Goal: Task Accomplishment & Management: Complete application form

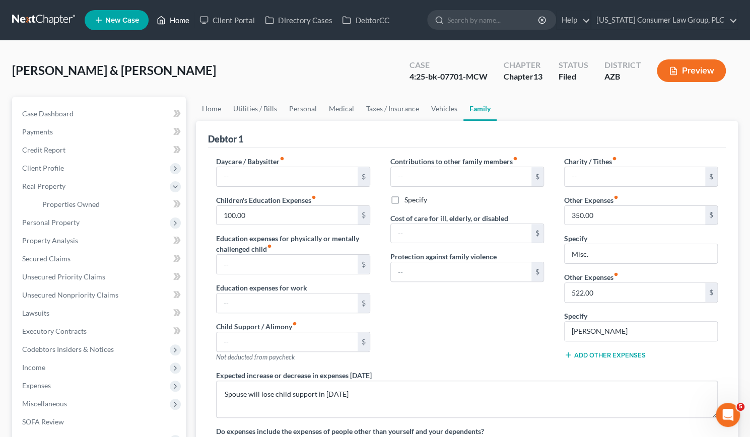
click at [177, 21] on link "Home" at bounding box center [173, 20] width 43 height 18
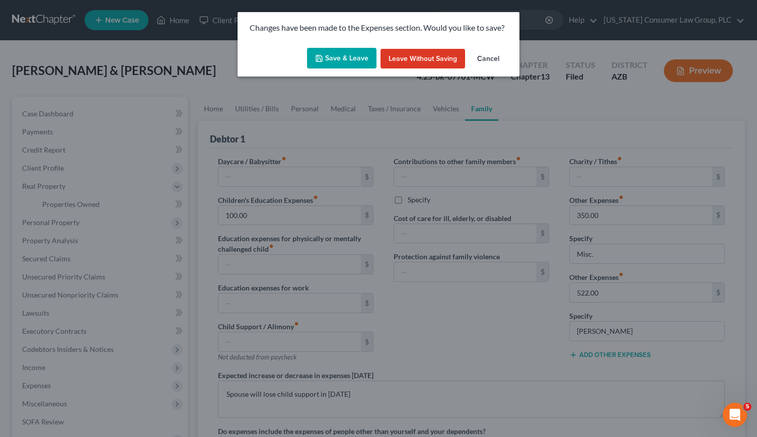
click at [354, 56] on button "Save & Leave" at bounding box center [342, 58] width 70 height 21
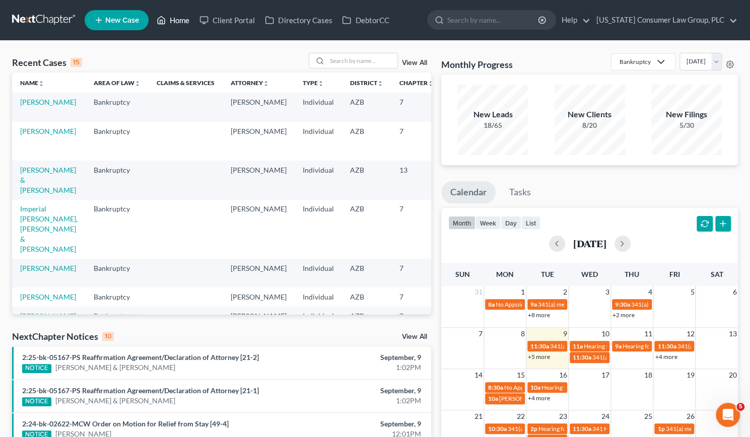
click at [177, 23] on link "Home" at bounding box center [173, 20] width 43 height 18
click at [338, 59] on input "search" at bounding box center [362, 60] width 71 height 15
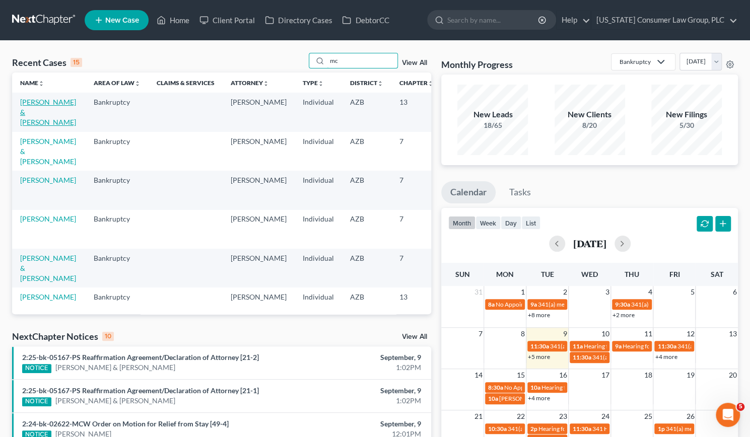
type input "mc"
click at [31, 109] on link "[PERSON_NAME] & [PERSON_NAME]" at bounding box center [48, 112] width 56 height 29
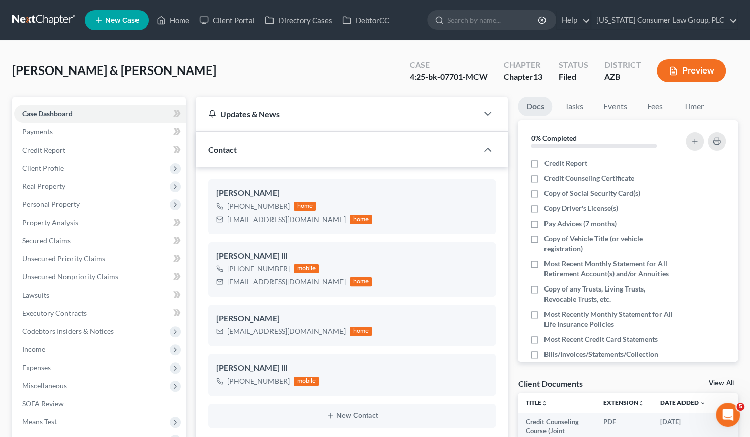
scroll to position [162, 0]
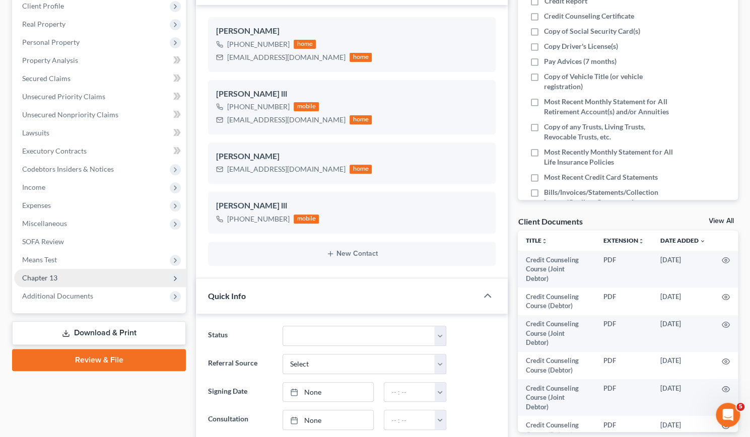
click at [48, 278] on span "Chapter 13" at bounding box center [39, 277] width 35 height 9
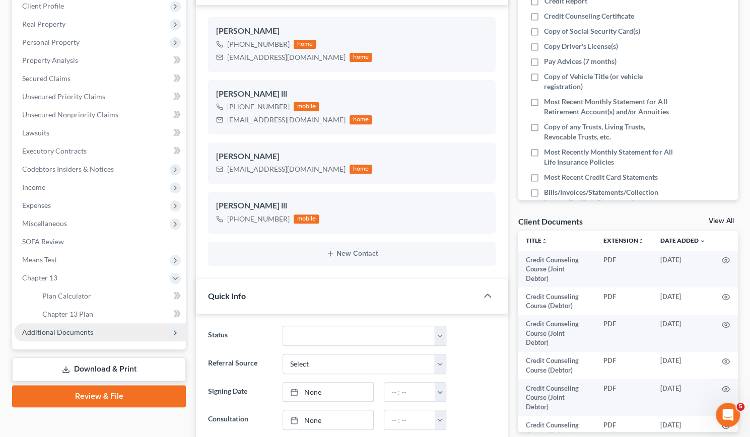
click at [58, 331] on span "Additional Documents" at bounding box center [57, 332] width 71 height 9
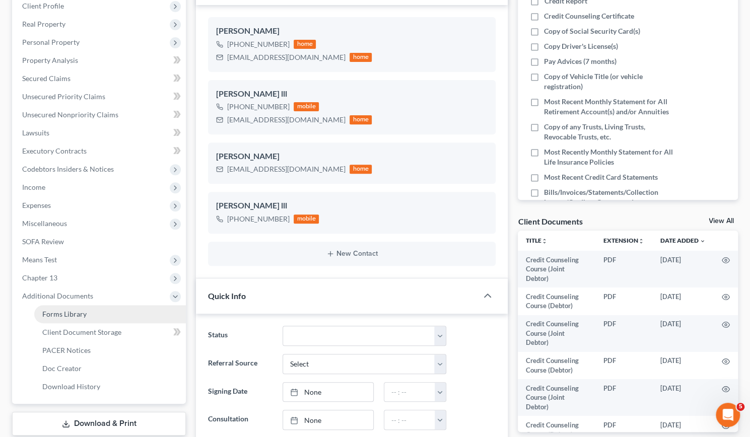
click at [61, 313] on span "Forms Library" at bounding box center [64, 314] width 44 height 9
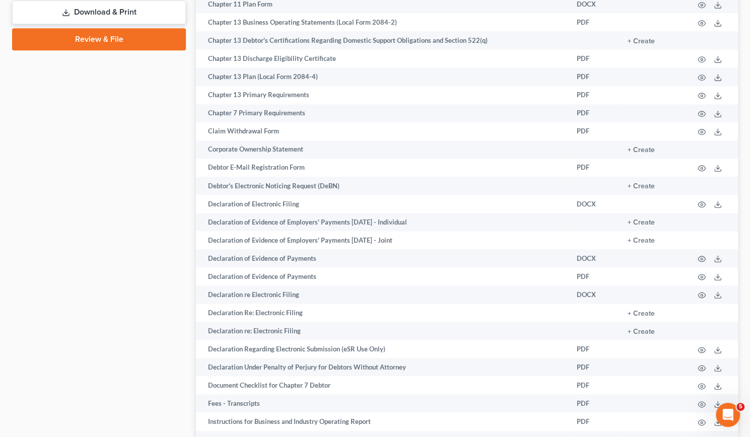
scroll to position [573, 0]
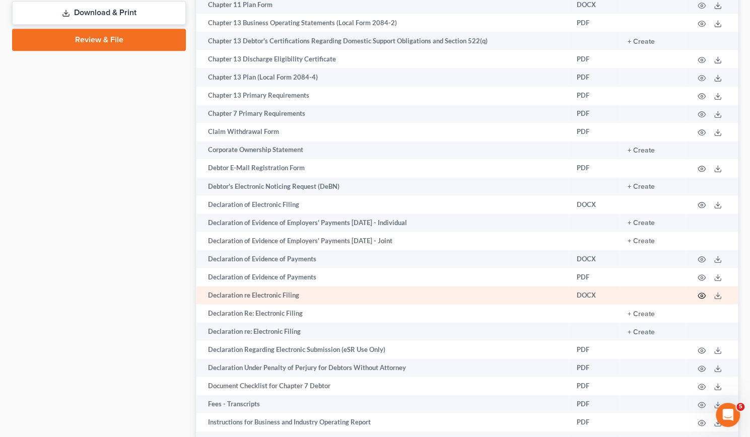
click at [701, 296] on circle "button" at bounding box center [702, 296] width 2 height 2
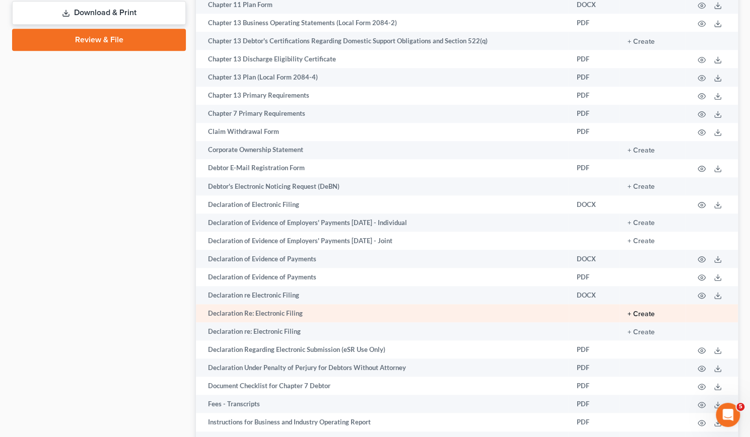
click at [641, 314] on button "+ Create" at bounding box center [641, 314] width 27 height 7
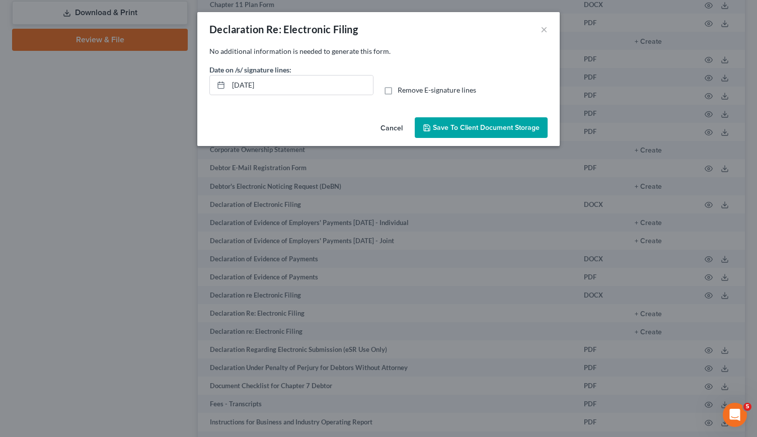
click at [398, 92] on label "Remove E-signature lines" at bounding box center [437, 90] width 79 height 10
click at [402, 92] on input "Remove E-signature lines" at bounding box center [405, 88] width 7 height 7
checkbox input "true"
click at [455, 129] on span "Save to Client Document Storage" at bounding box center [486, 127] width 107 height 9
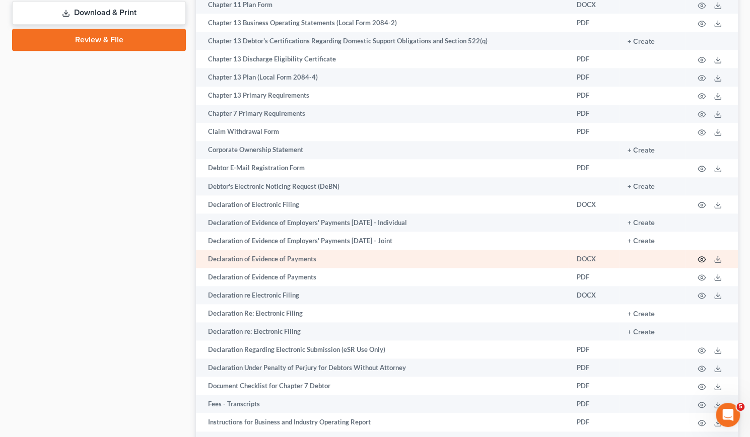
click at [698, 258] on icon "button" at bounding box center [702, 260] width 8 height 6
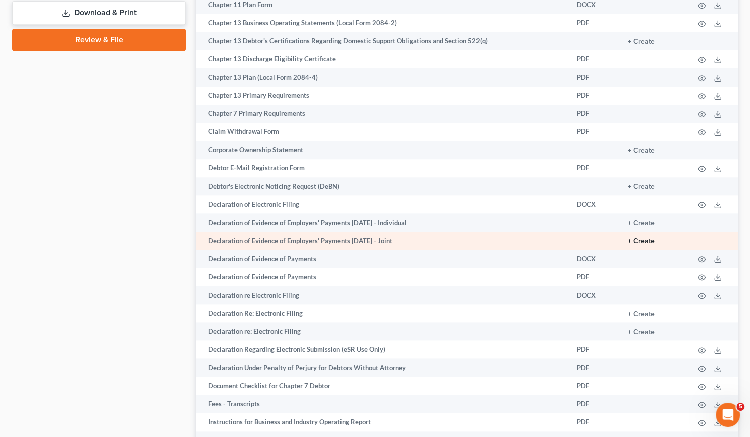
click at [636, 240] on button "+ Create" at bounding box center [641, 241] width 27 height 7
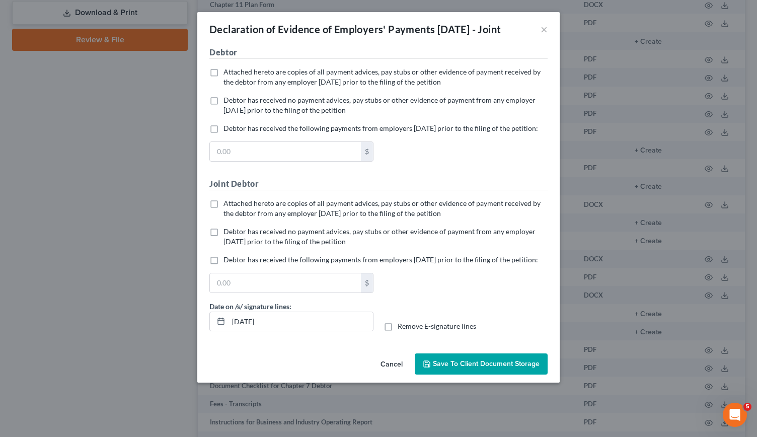
click at [224, 112] on label "Debtor has received no payment advices, pay stubs or other evidence of payment …" at bounding box center [386, 105] width 324 height 20
click at [228, 102] on input "Debtor has received no payment advices, pay stubs or other evidence of payment …" at bounding box center [231, 98] width 7 height 7
checkbox input "true"
click at [224, 247] on label "Debtor has received no payment advices, pay stubs or other evidence of payment …" at bounding box center [386, 237] width 324 height 20
click at [228, 233] on input "Debtor has received no payment advices, pay stubs or other evidence of payment …" at bounding box center [231, 230] width 7 height 7
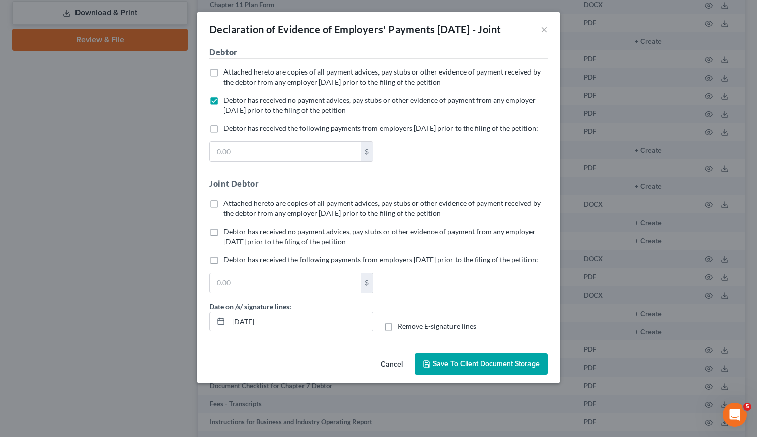
checkbox input "true"
click at [398, 331] on label "Remove E-signature lines" at bounding box center [437, 326] width 79 height 10
click at [402, 328] on input "Remove E-signature lines" at bounding box center [405, 324] width 7 height 7
checkbox input "true"
click at [459, 368] on span "Save to Client Document Storage" at bounding box center [486, 364] width 107 height 9
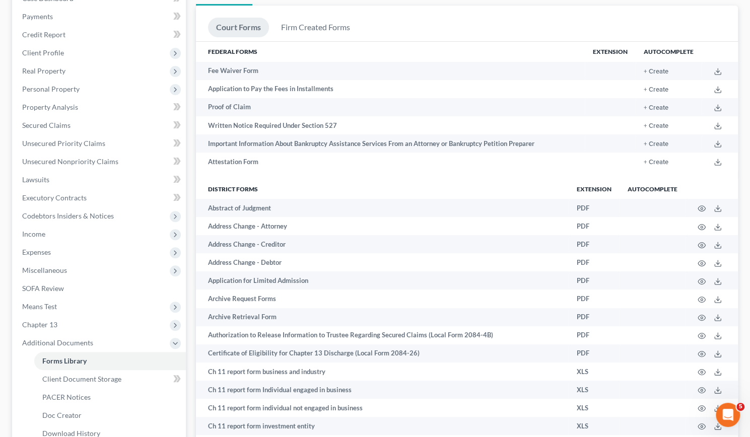
scroll to position [0, 0]
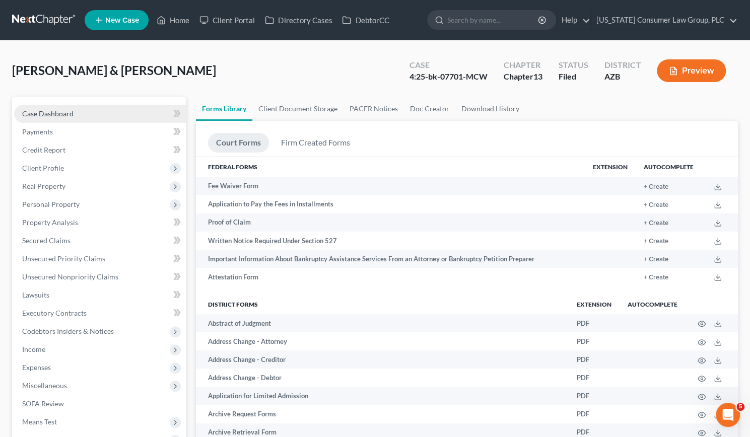
click at [64, 109] on span "Case Dashboard" at bounding box center [47, 113] width 51 height 9
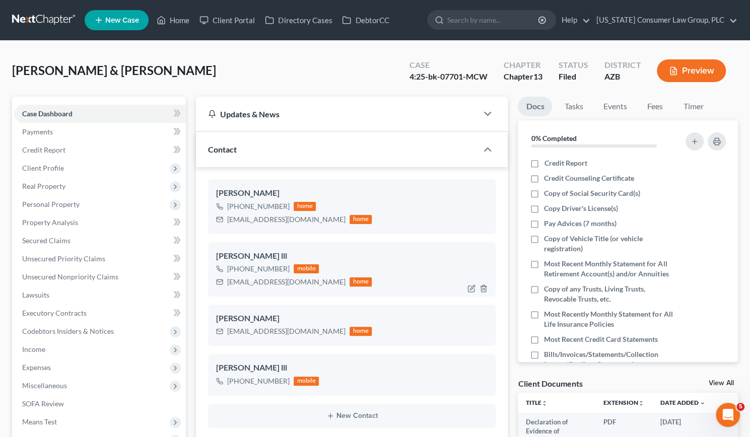
scroll to position [153, 0]
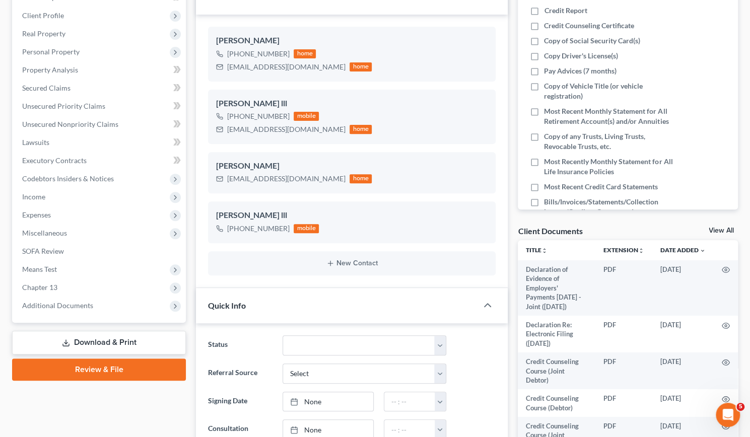
click at [715, 231] on link "View All" at bounding box center [721, 230] width 25 height 7
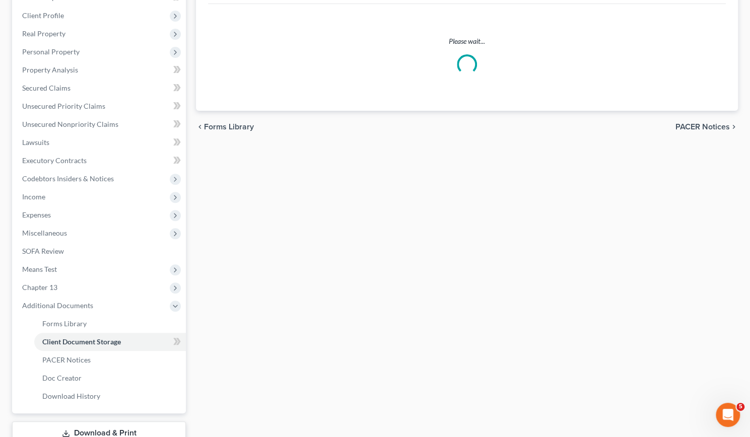
scroll to position [108, 0]
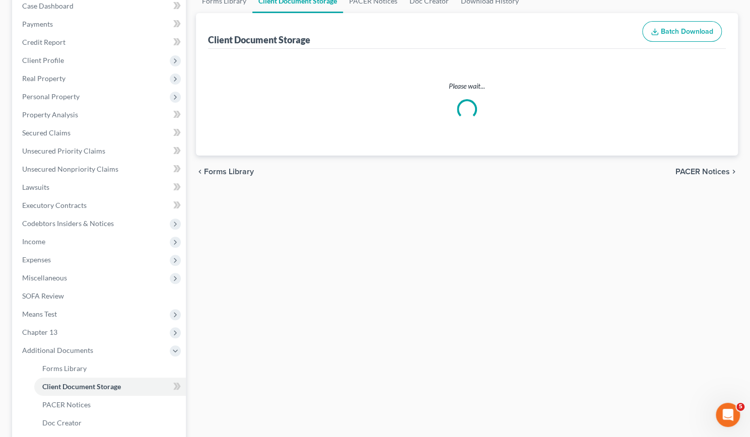
select select "14"
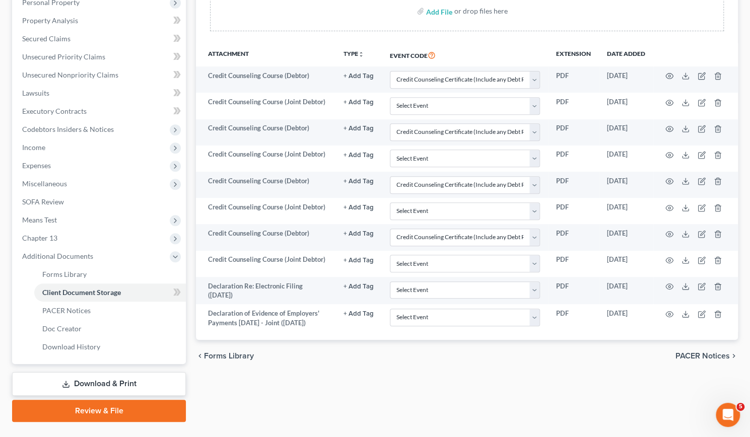
scroll to position [202, 0]
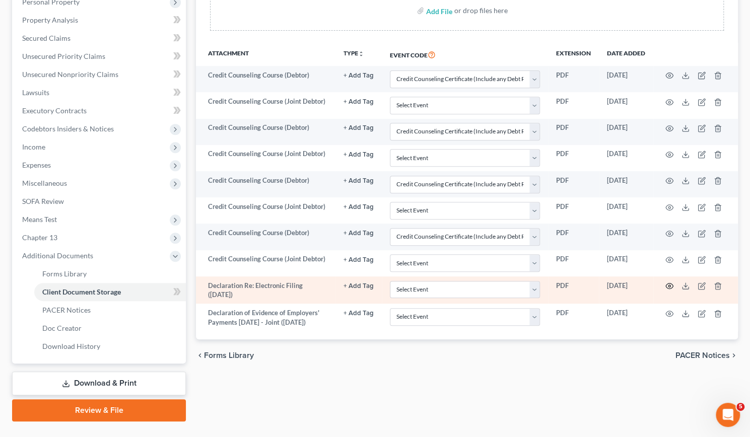
click at [670, 282] on icon "button" at bounding box center [669, 286] width 8 height 8
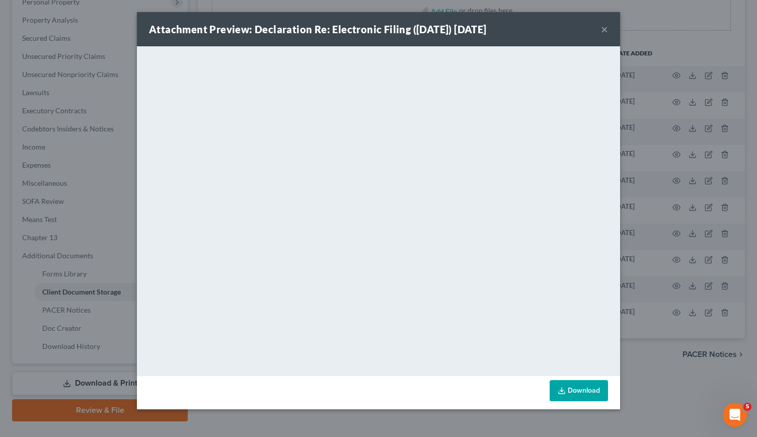
click at [718, 36] on div "Attachment Preview: Declaration Re: Electronic Filing ([DATE]) [DATE] × Download" at bounding box center [378, 218] width 757 height 437
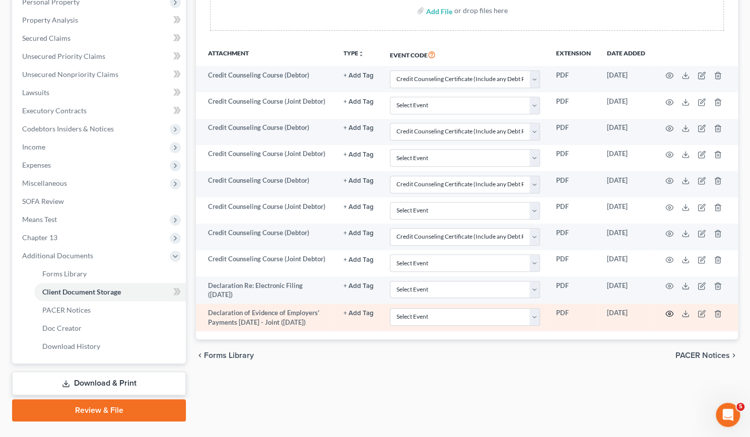
click at [672, 310] on icon "button" at bounding box center [669, 314] width 8 height 8
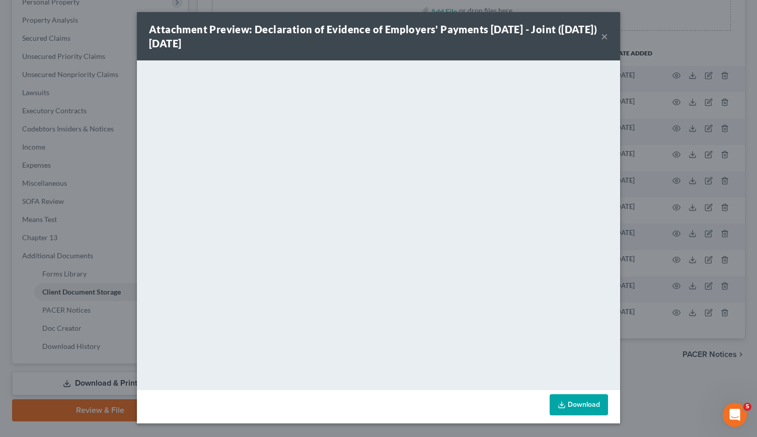
click at [602, 38] on button "×" at bounding box center [604, 36] width 7 height 12
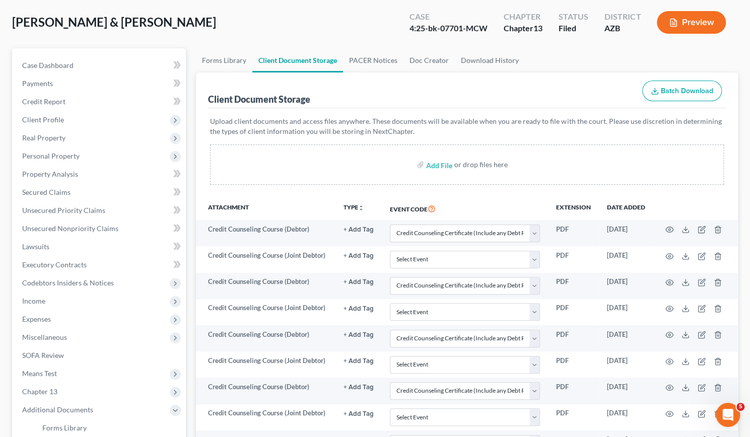
scroll to position [0, 0]
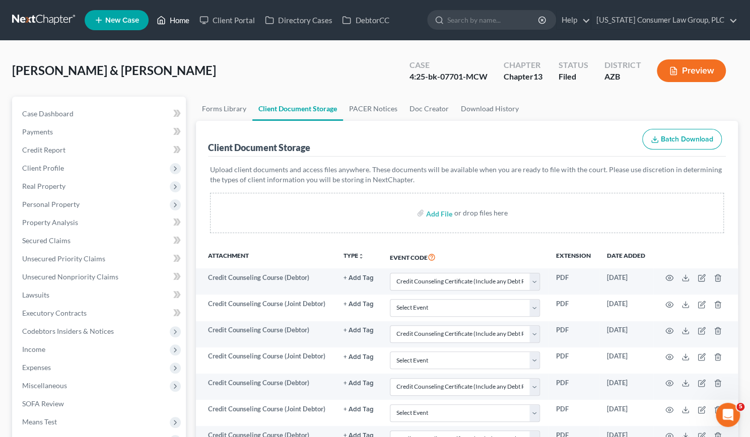
click at [181, 23] on link "Home" at bounding box center [173, 20] width 43 height 18
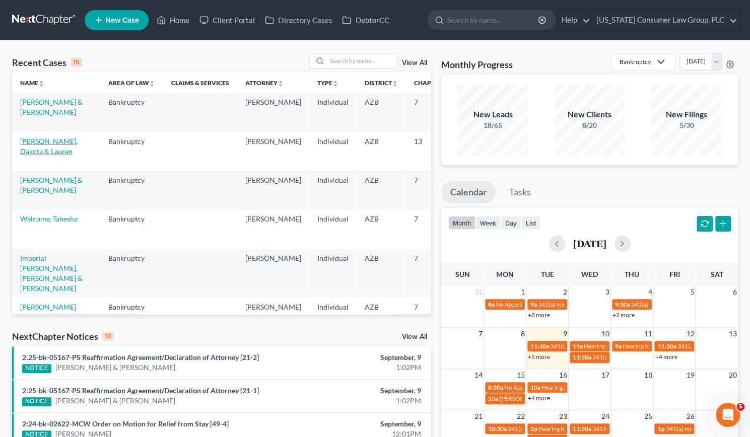
click at [27, 156] on link "[PERSON_NAME], Dakota & Lauren" at bounding box center [48, 146] width 57 height 19
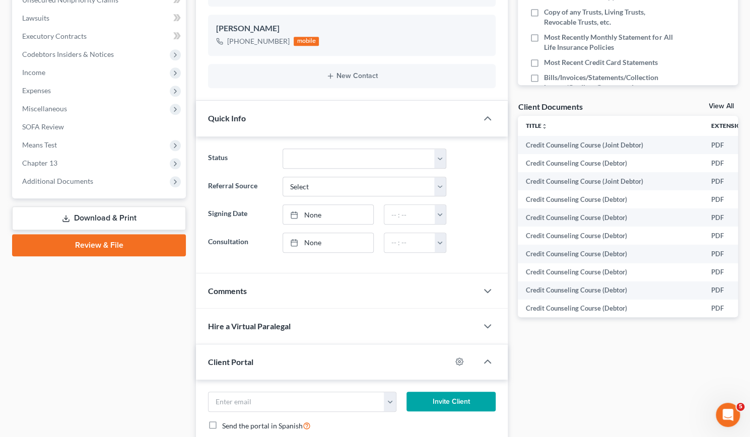
scroll to position [281, 0]
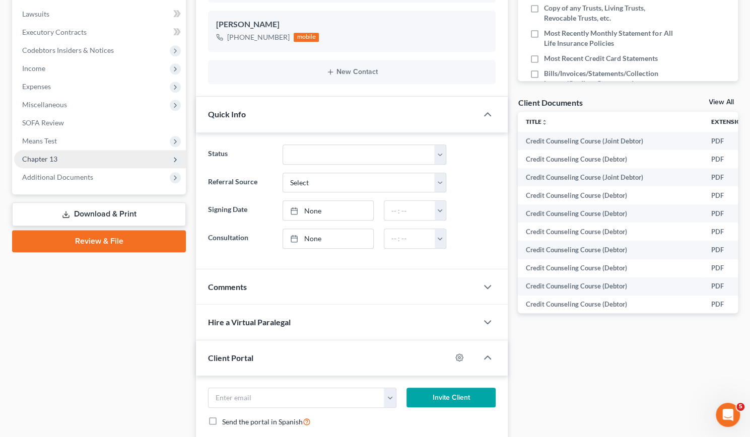
click at [45, 154] on span "Chapter 13" at bounding box center [100, 159] width 172 height 18
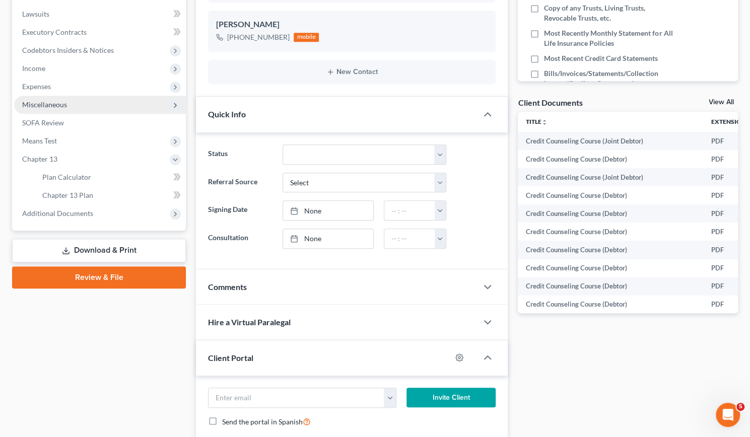
click at [41, 105] on span "Miscellaneous" at bounding box center [44, 104] width 45 height 9
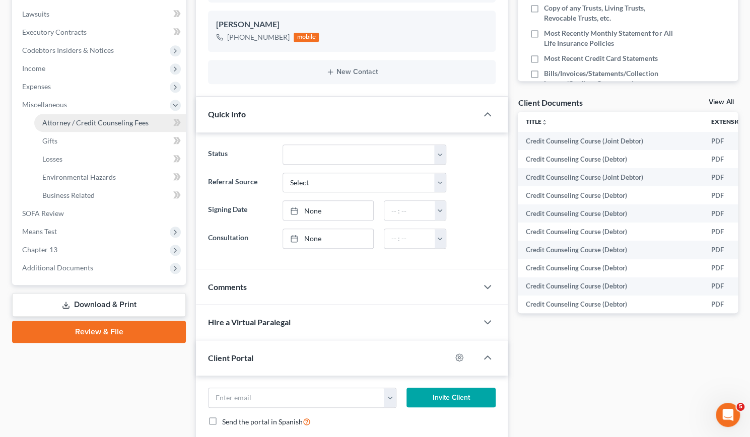
click at [45, 118] on span "Attorney / Credit Counseling Fees" at bounding box center [95, 122] width 106 height 9
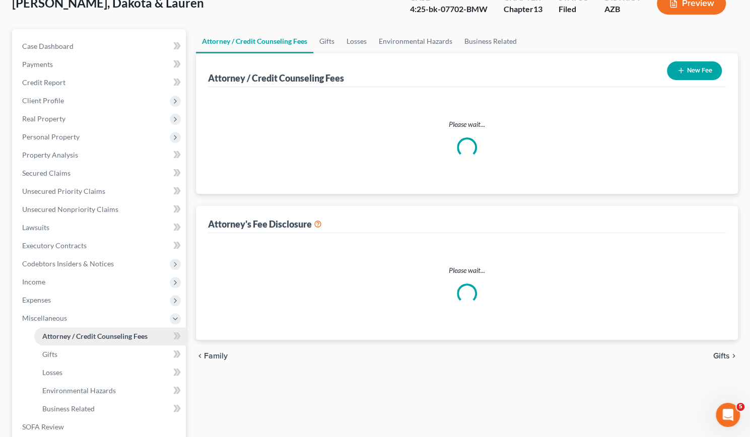
scroll to position [2, 0]
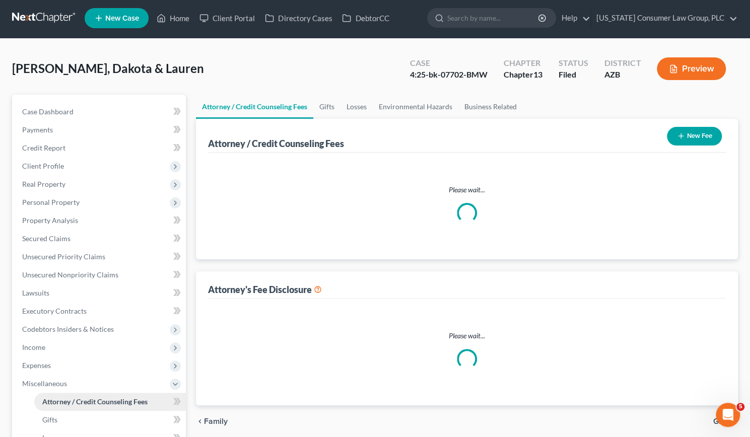
select select "7"
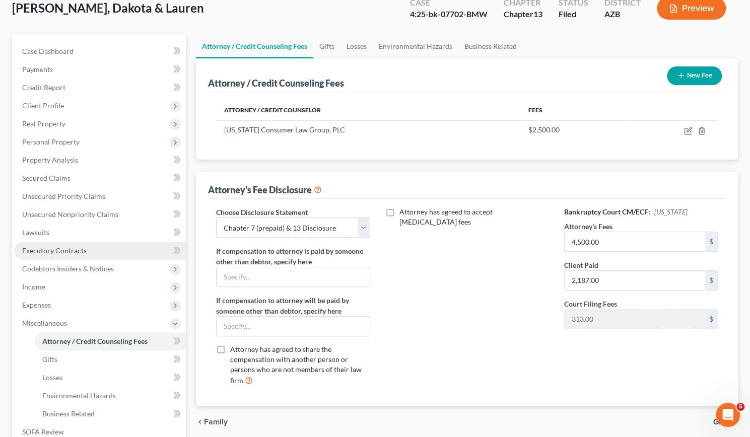
scroll to position [224, 0]
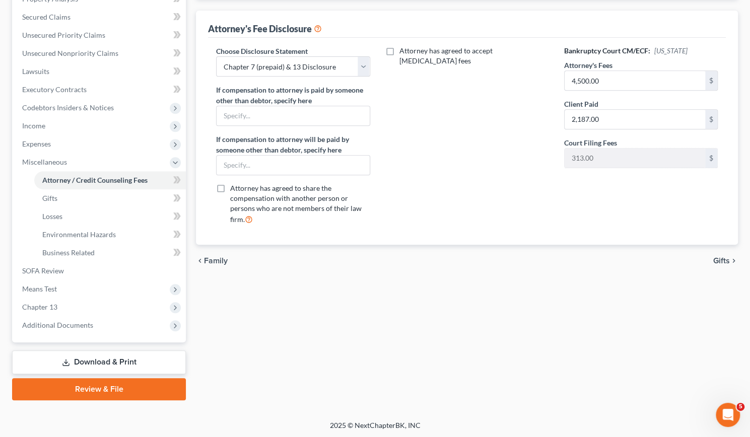
click at [56, 335] on div "Case Dashboard Payments Invoices Payments Payments Credit Report Client Profile…" at bounding box center [99, 107] width 174 height 469
click at [56, 328] on span "Additional Documents" at bounding box center [57, 325] width 71 height 9
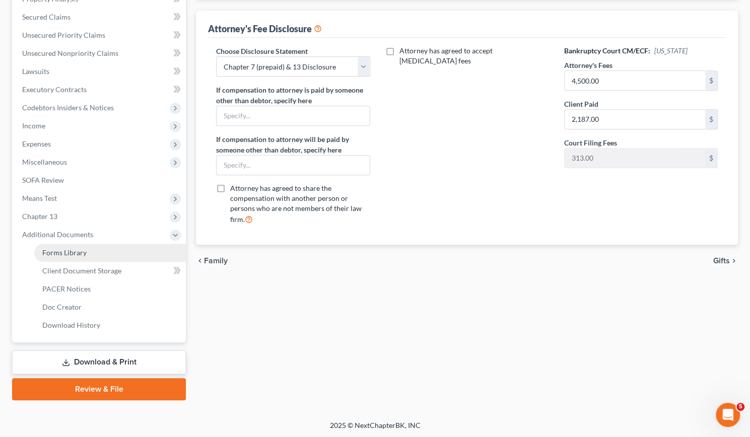
click at [68, 252] on span "Forms Library" at bounding box center [64, 252] width 44 height 9
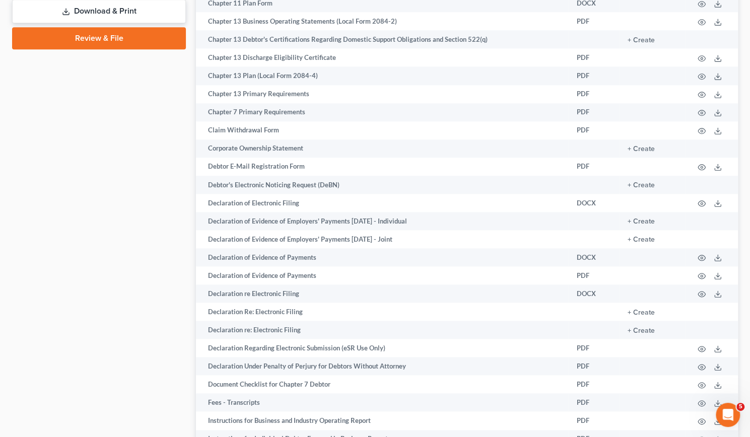
scroll to position [575, 0]
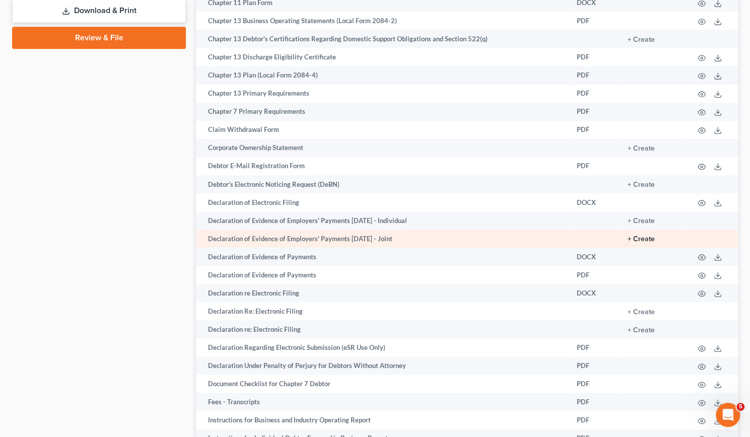
click at [636, 240] on button "+ Create" at bounding box center [641, 239] width 27 height 7
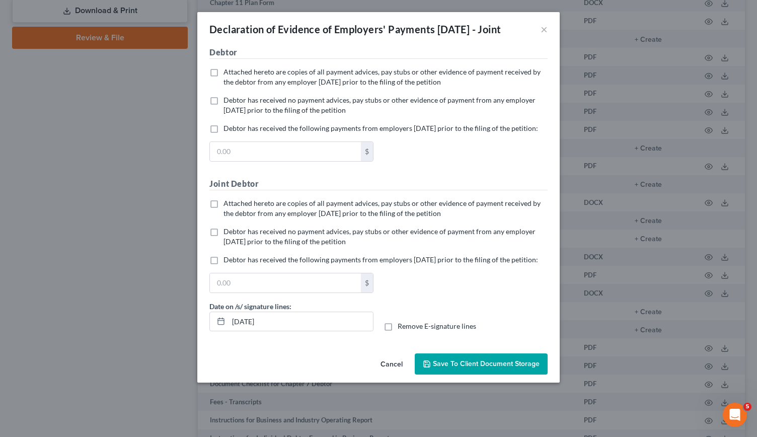
click at [224, 87] on label "Attached hereto are copies of all payment advices, pay stubs or other evidence …" at bounding box center [386, 77] width 324 height 20
click at [228, 74] on input "Attached hereto are copies of all payment advices, pay stubs or other evidence …" at bounding box center [231, 70] width 7 height 7
checkbox input "true"
click at [224, 247] on label "Debtor has received no payment advices, pay stubs or other evidence of payment …" at bounding box center [386, 237] width 324 height 20
click at [228, 233] on input "Debtor has received no payment advices, pay stubs or other evidence of payment …" at bounding box center [231, 230] width 7 height 7
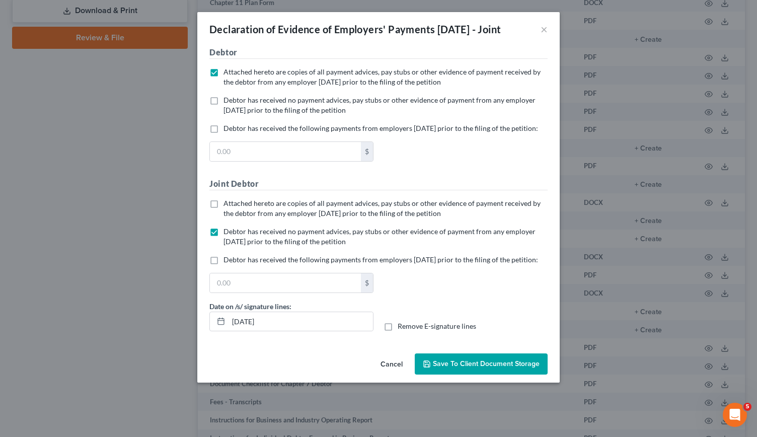
click at [224, 247] on label "Debtor has received no payment advices, pay stubs or other evidence of payment …" at bounding box center [386, 237] width 324 height 20
click at [228, 233] on input "Debtor has received no payment advices, pay stubs or other evidence of payment …" at bounding box center [231, 230] width 7 height 7
checkbox input "false"
click at [398, 331] on label "Remove E-signature lines" at bounding box center [437, 326] width 79 height 10
click at [402, 328] on input "Remove E-signature lines" at bounding box center [405, 324] width 7 height 7
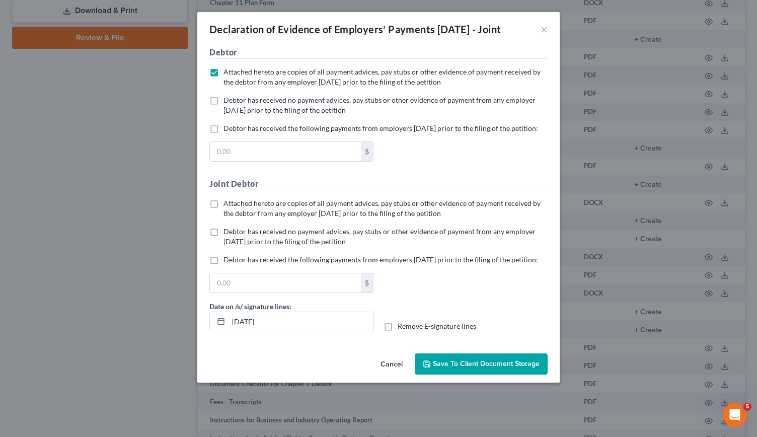
checkbox input "true"
click at [465, 368] on span "Save to Client Document Storage" at bounding box center [486, 364] width 107 height 9
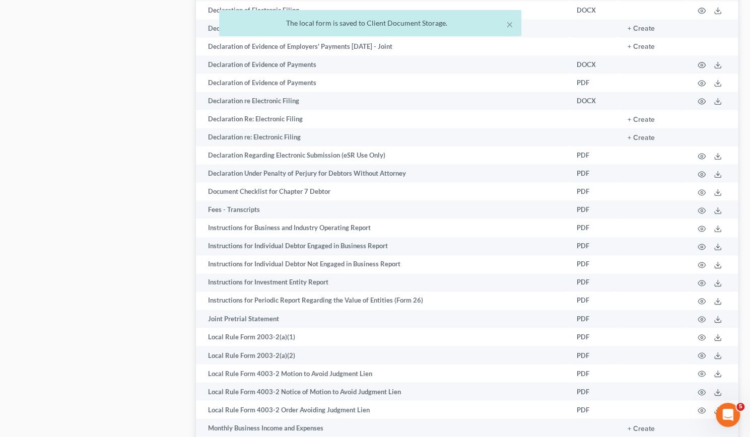
scroll to position [769, 0]
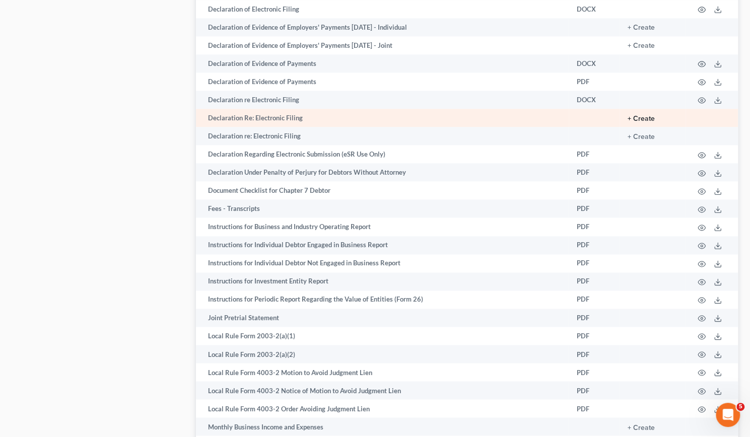
click at [645, 115] on button "+ Create" at bounding box center [641, 118] width 27 height 7
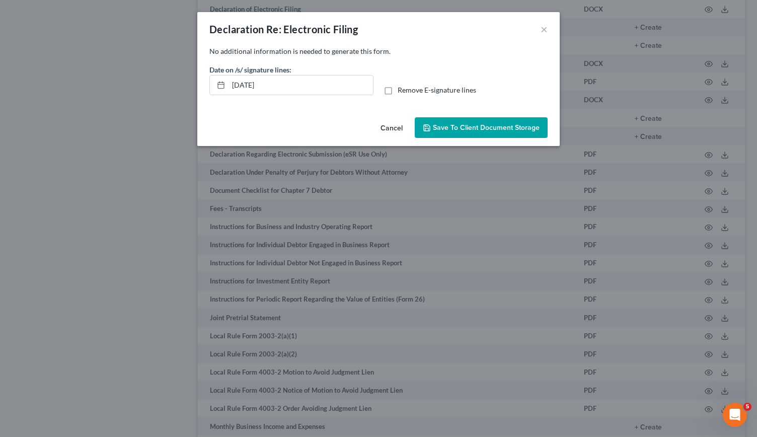
click at [398, 88] on label "Remove E-signature lines" at bounding box center [437, 90] width 79 height 10
click at [402, 88] on input "Remove E-signature lines" at bounding box center [405, 88] width 7 height 7
checkbox input "true"
click at [440, 125] on span "Save to Client Document Storage" at bounding box center [486, 127] width 107 height 9
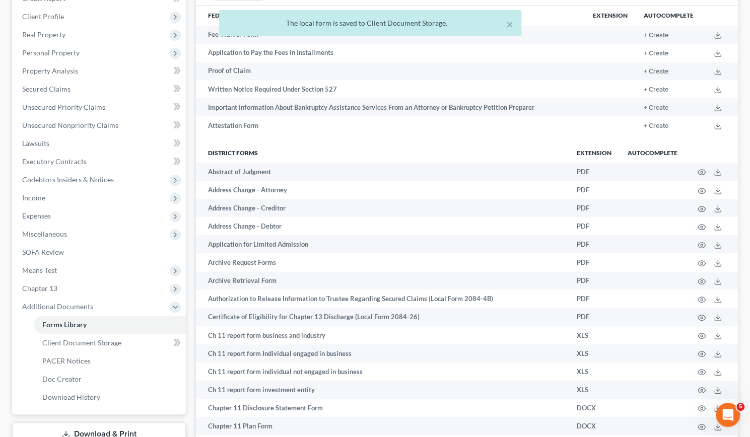
scroll to position [0, 0]
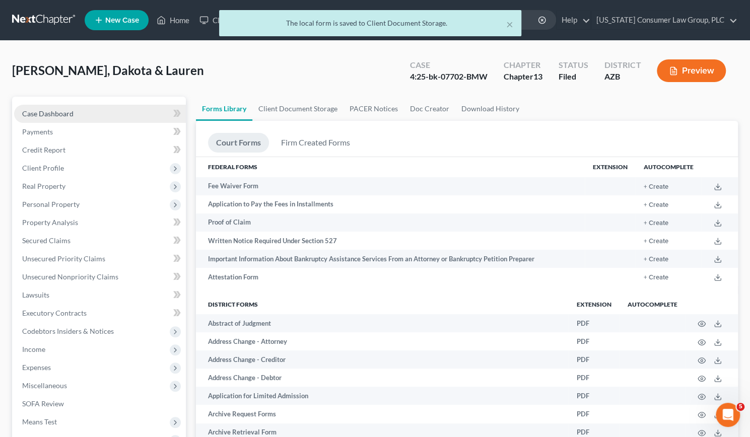
click at [52, 110] on span "Case Dashboard" at bounding box center [47, 113] width 51 height 9
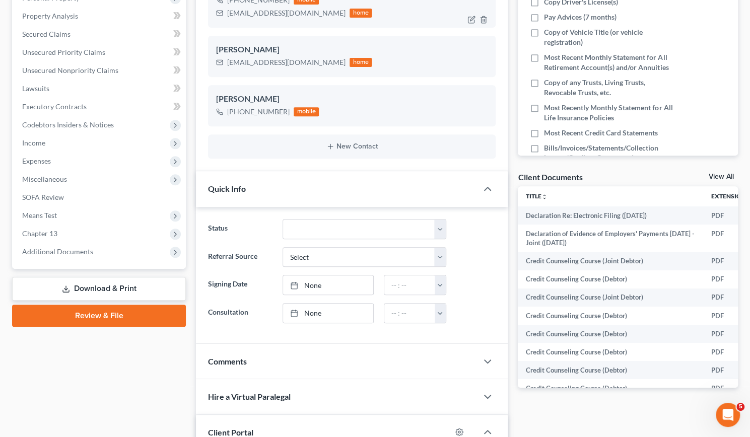
scroll to position [222, 0]
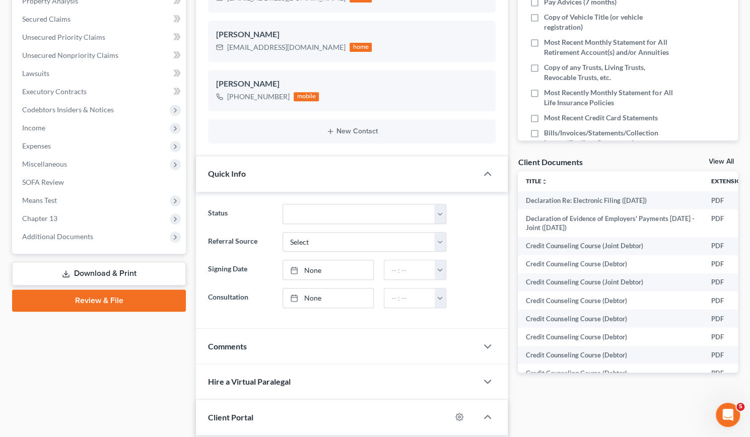
click at [718, 159] on link "View All" at bounding box center [721, 161] width 25 height 7
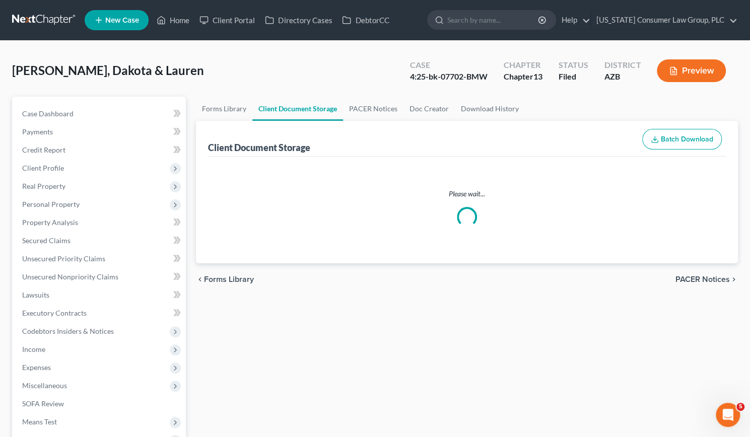
select select "14"
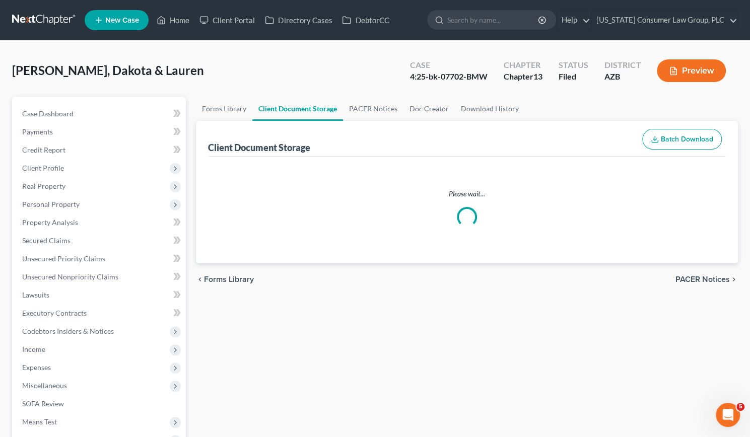
select select "14"
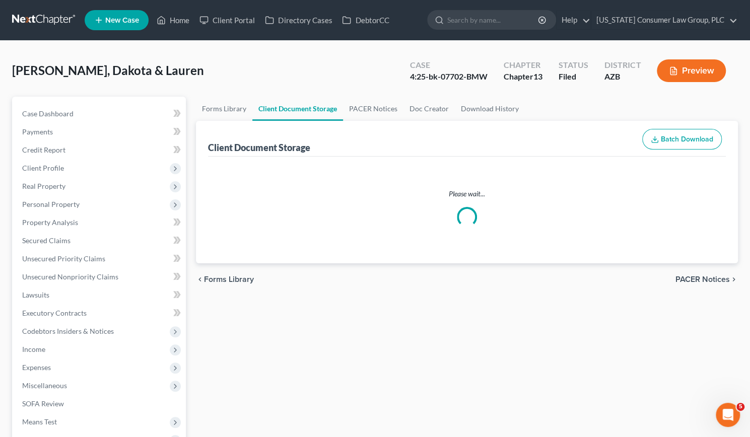
select select "14"
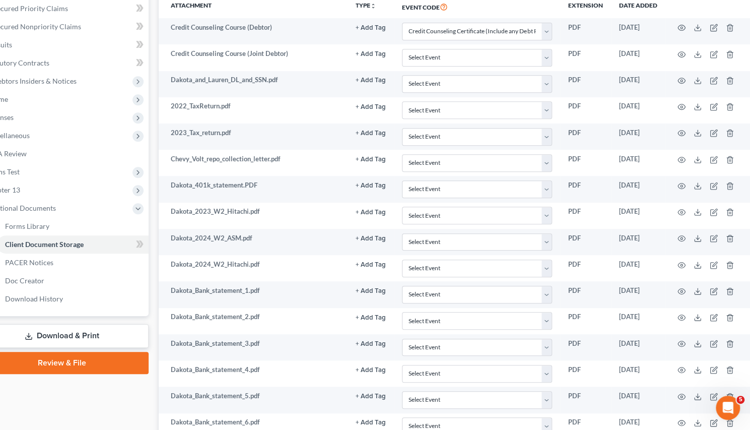
scroll to position [0, 38]
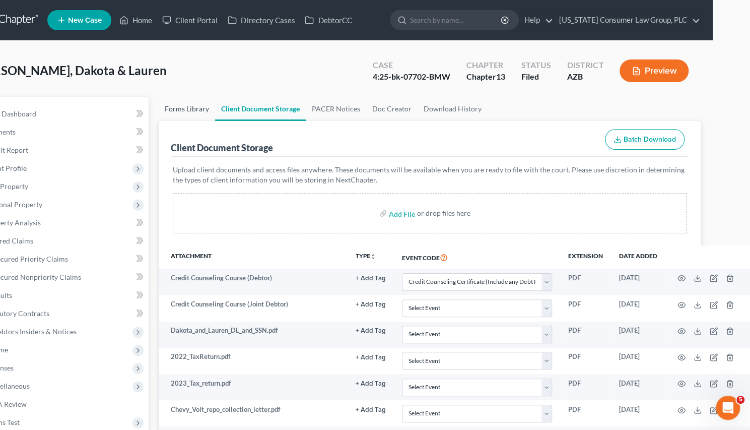
click at [192, 105] on link "Forms Library" at bounding box center [187, 109] width 56 height 24
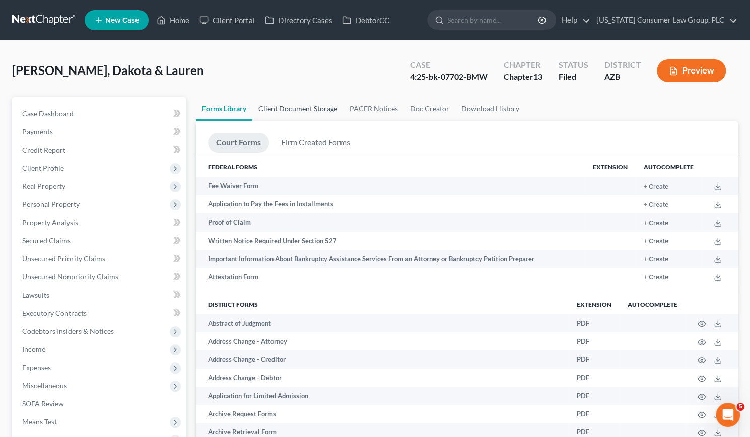
click at [296, 110] on link "Client Document Storage" at bounding box center [297, 109] width 91 height 24
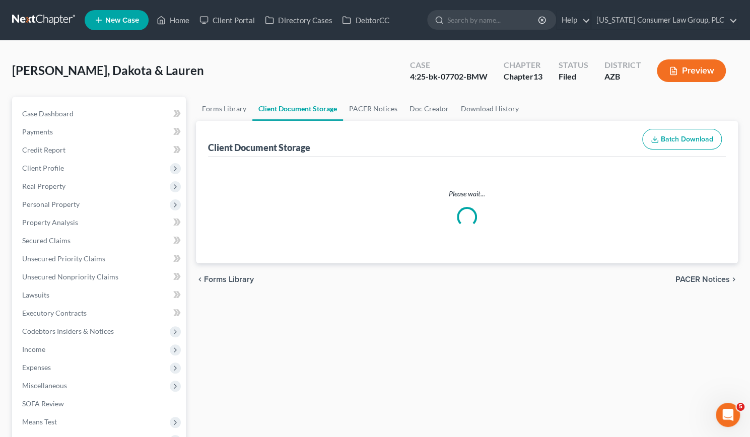
select select "14"
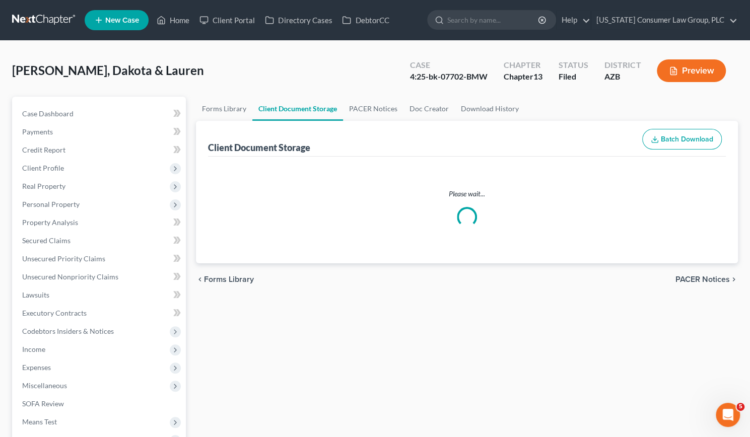
select select "14"
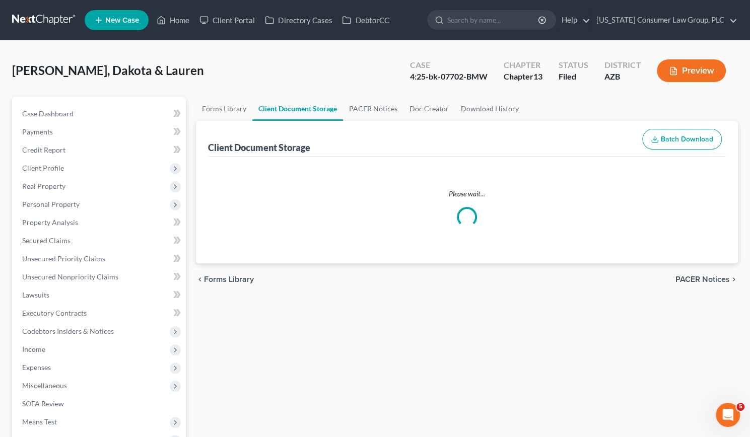
select select "14"
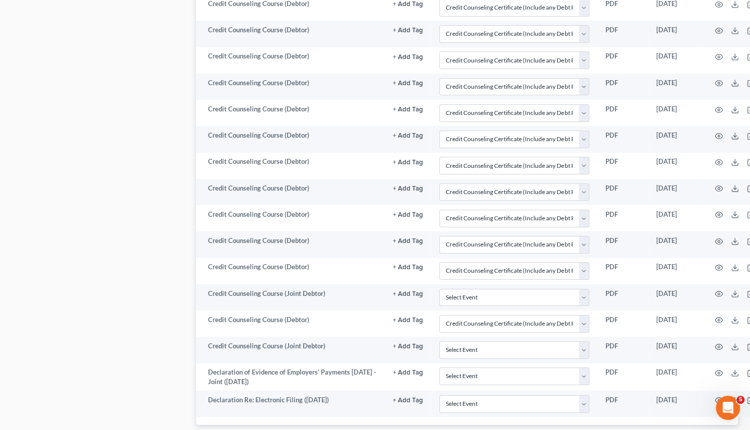
scroll to position [2127, 0]
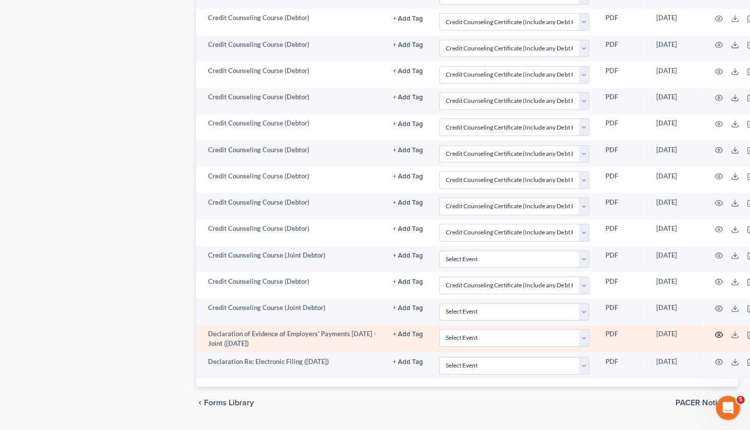
click at [718, 330] on icon "button" at bounding box center [719, 334] width 8 height 8
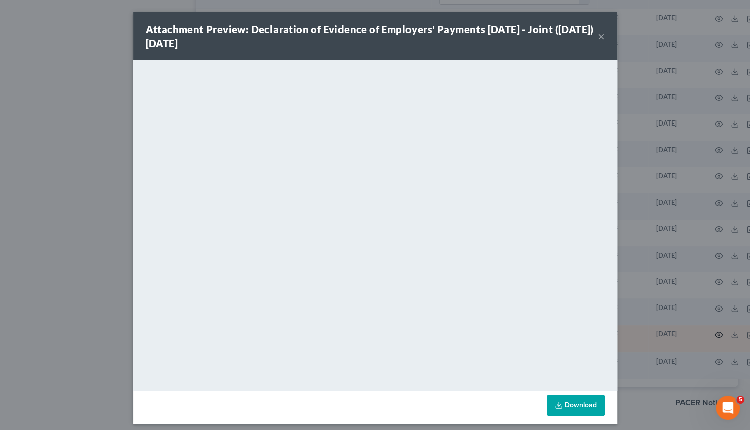
scroll to position [2119, 0]
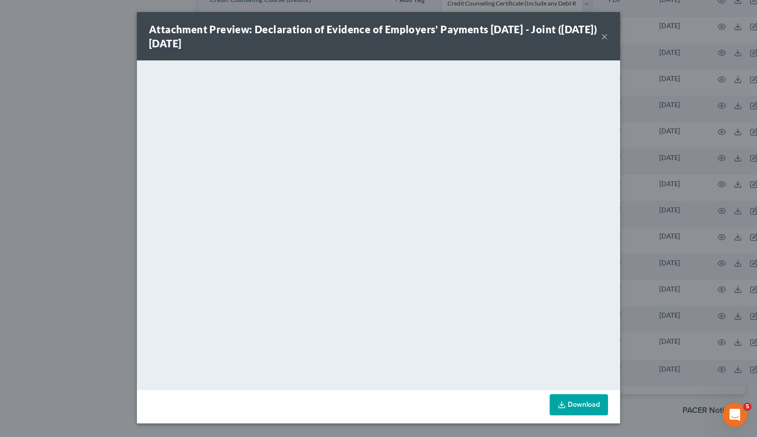
click at [603, 36] on button "×" at bounding box center [604, 36] width 7 height 12
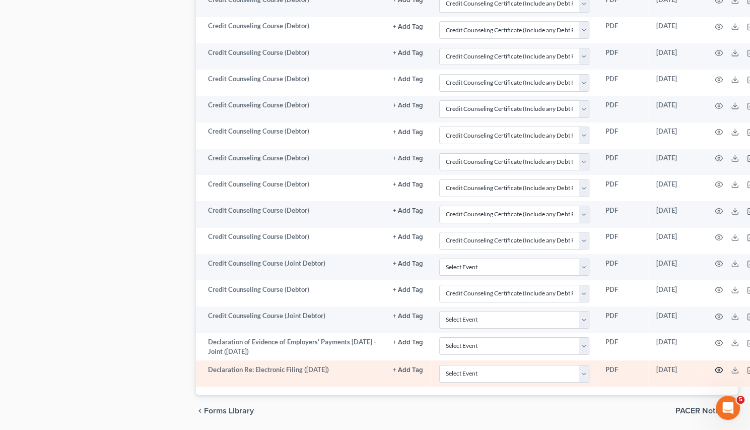
click at [720, 369] on circle "button" at bounding box center [719, 370] width 2 height 2
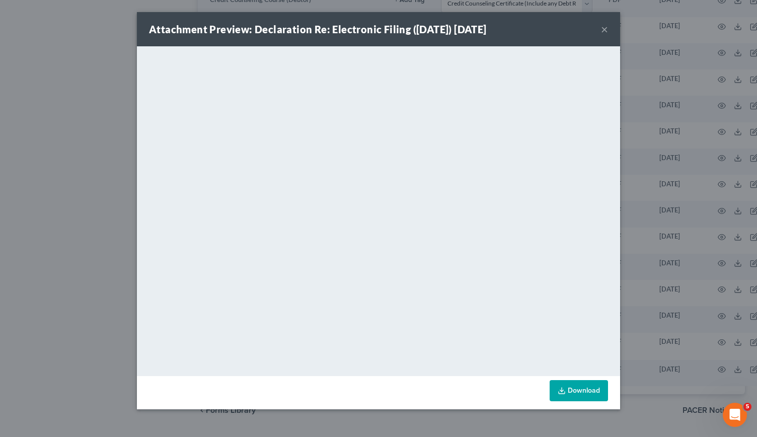
click at [472, 20] on div "Attachment Preview: Declaration Re: Electronic Filing ([DATE]) [DATE] ×" at bounding box center [378, 29] width 483 height 34
click at [604, 31] on button "×" at bounding box center [604, 29] width 7 height 12
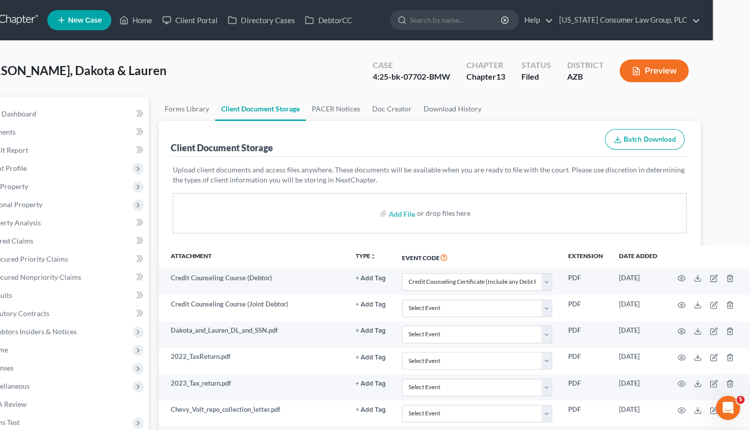
scroll to position [28, 0]
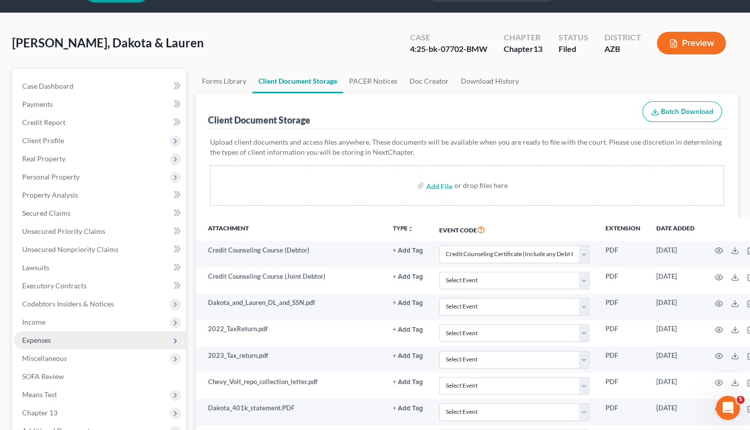
click at [40, 338] on span "Expenses" at bounding box center [36, 339] width 29 height 9
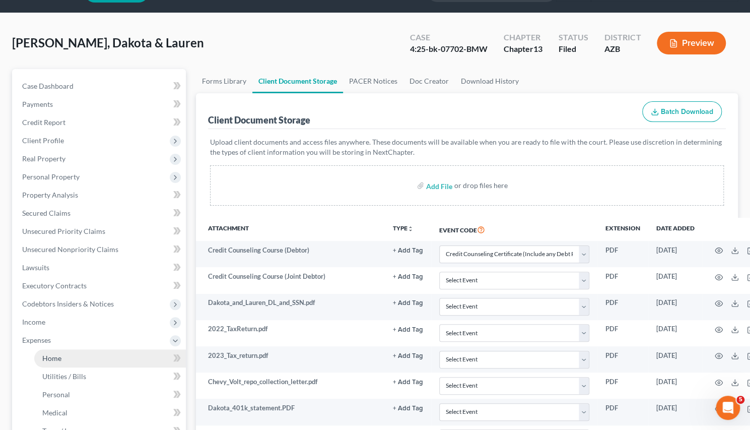
click at [56, 362] on link "Home" at bounding box center [110, 358] width 152 height 18
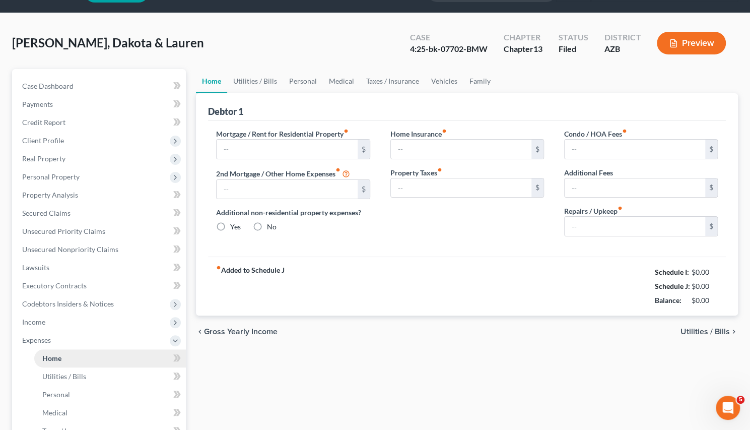
type input "1,845.00"
type input "0.00"
radio input "true"
type input "26.50"
type input "0.00"
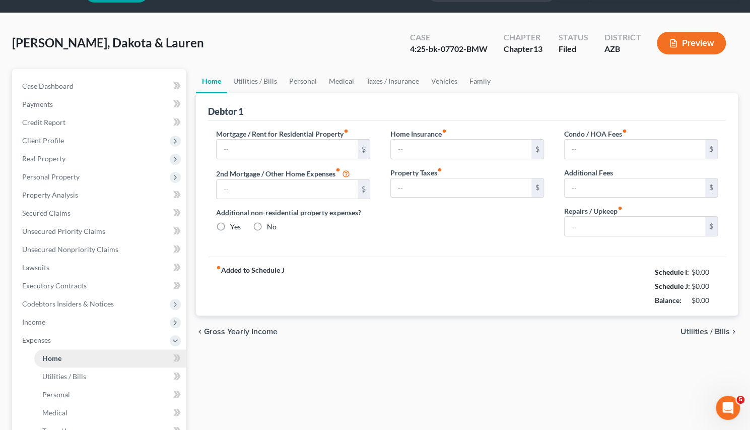
type input "0.00"
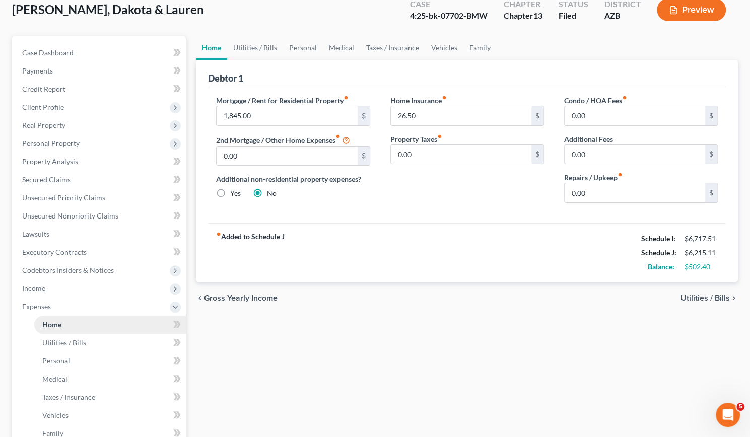
scroll to position [60, 0]
click at [237, 52] on link "Utilities / Bills" at bounding box center [255, 48] width 56 height 24
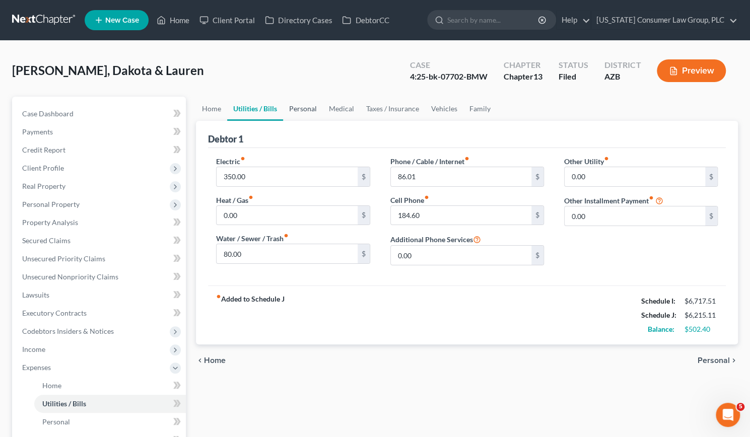
click at [301, 107] on link "Personal" at bounding box center [303, 109] width 40 height 24
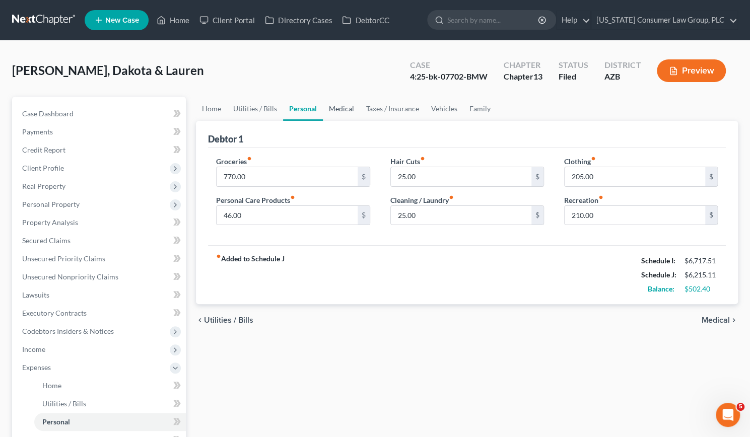
click at [342, 108] on link "Medical" at bounding box center [341, 109] width 37 height 24
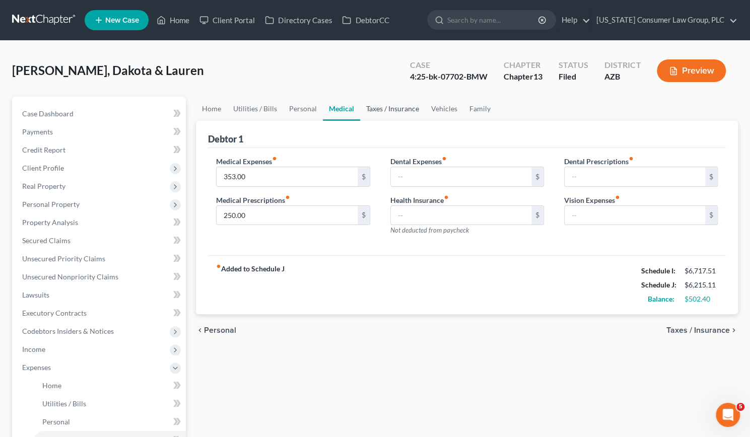
click at [397, 109] on link "Taxes / Insurance" at bounding box center [392, 109] width 65 height 24
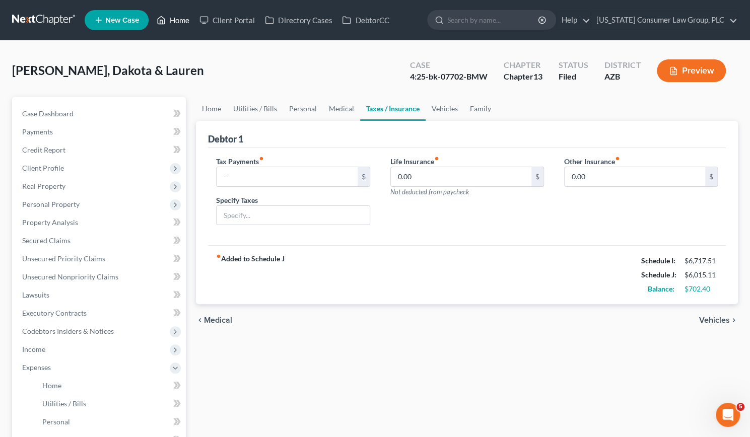
click at [181, 19] on link "Home" at bounding box center [173, 20] width 43 height 18
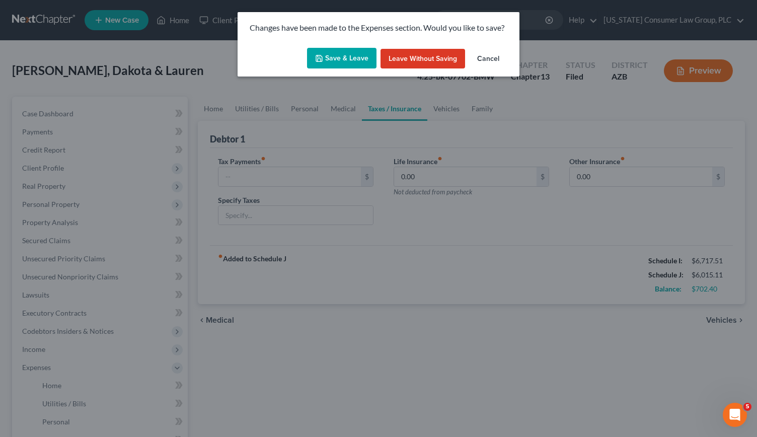
click at [323, 59] on icon "button" at bounding box center [319, 58] width 8 height 8
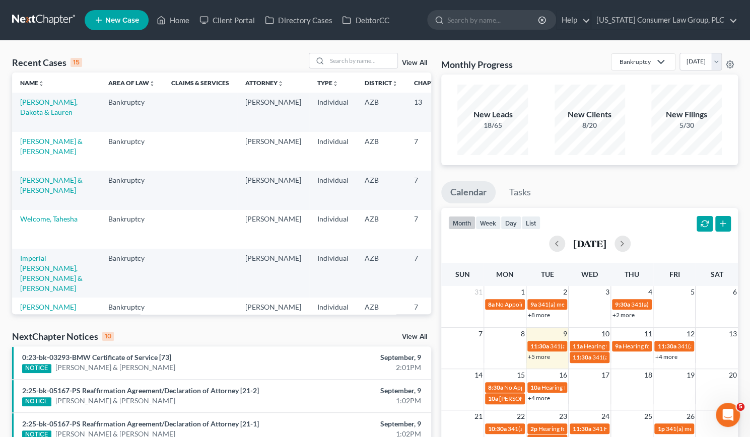
click at [25, 117] on td "[PERSON_NAME], Dakota & Lauren" at bounding box center [56, 112] width 88 height 39
click at [25, 114] on link "[PERSON_NAME], Dakota & Lauren" at bounding box center [48, 107] width 57 height 19
select select "6"
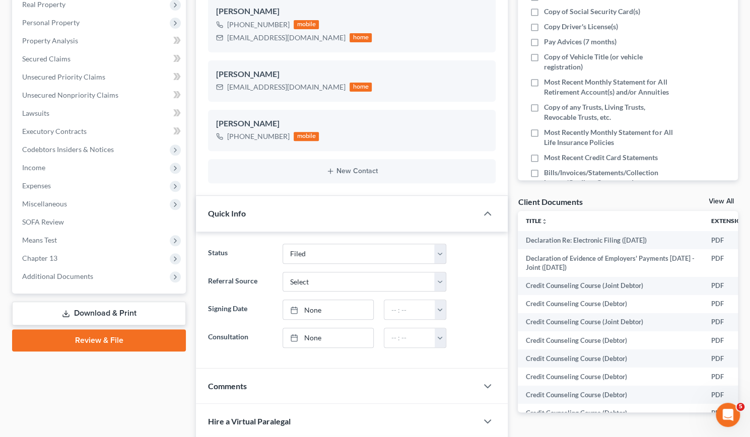
scroll to position [178, 0]
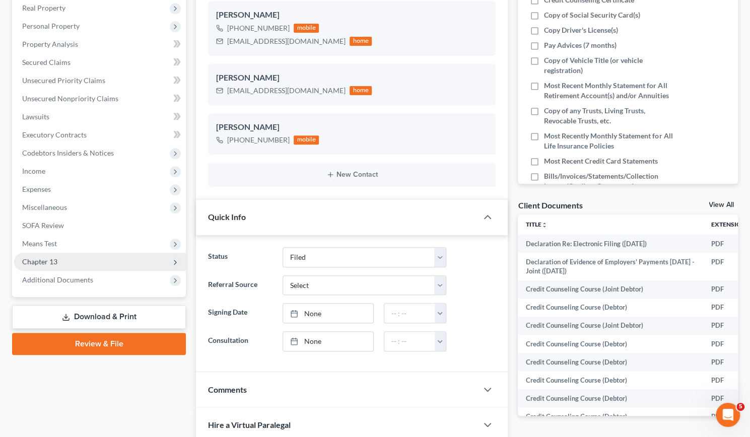
click at [26, 265] on span "Chapter 13" at bounding box center [39, 261] width 35 height 9
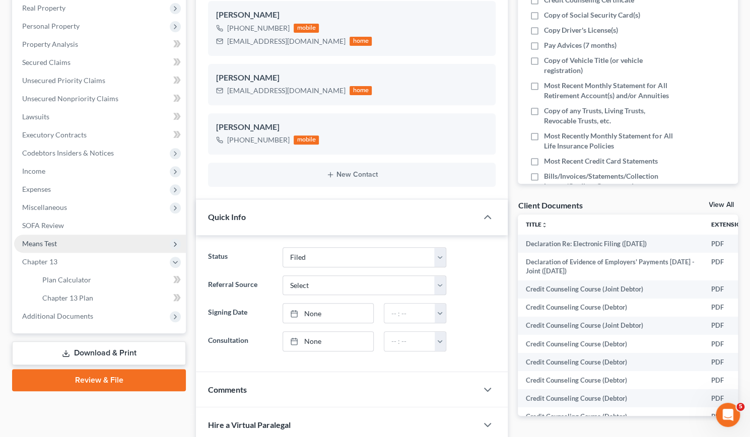
click at [42, 240] on span "Means Test" at bounding box center [39, 243] width 35 height 9
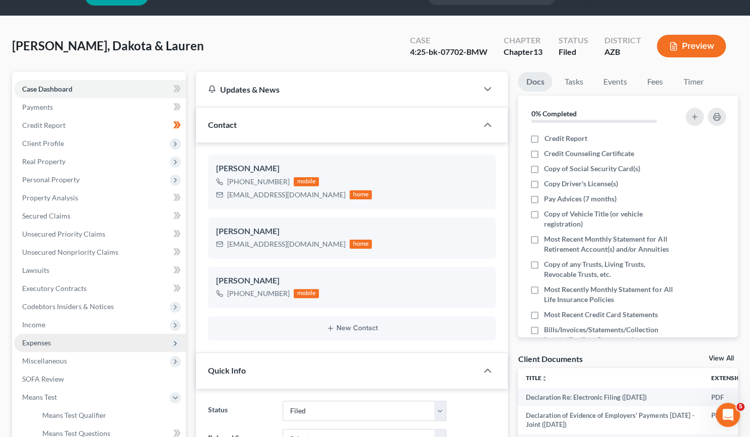
scroll to position [0, 0]
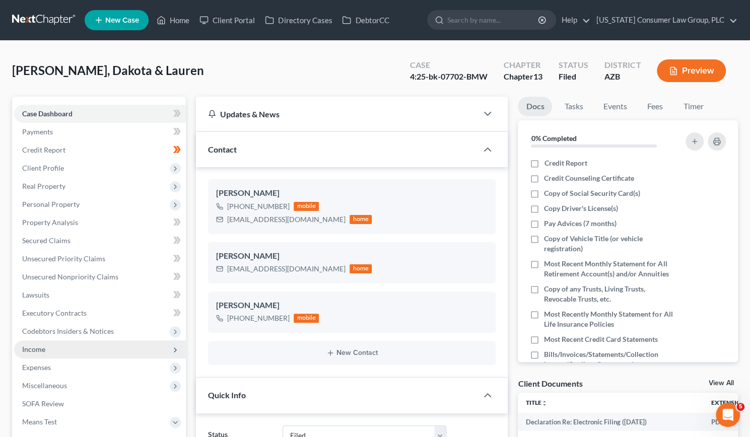
click at [24, 351] on span "Income" at bounding box center [33, 349] width 23 height 9
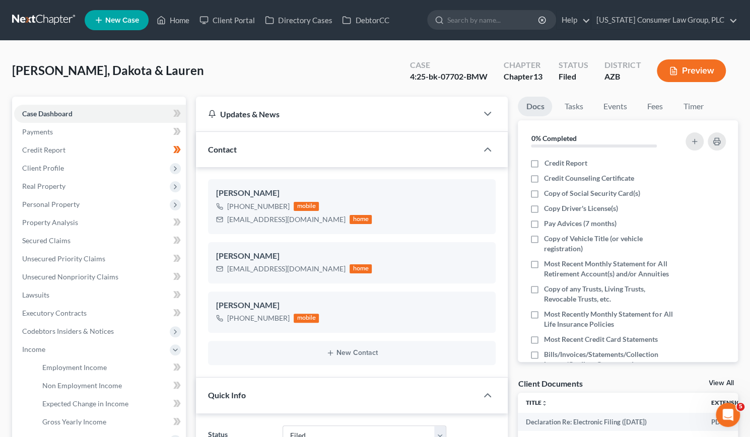
click at [27, 365] on ul "Employment Income Non Employment Income Expected Change in Income Gross Yearly …" at bounding box center [100, 395] width 172 height 73
click at [68, 371] on span "Employment Income" at bounding box center [74, 367] width 64 height 9
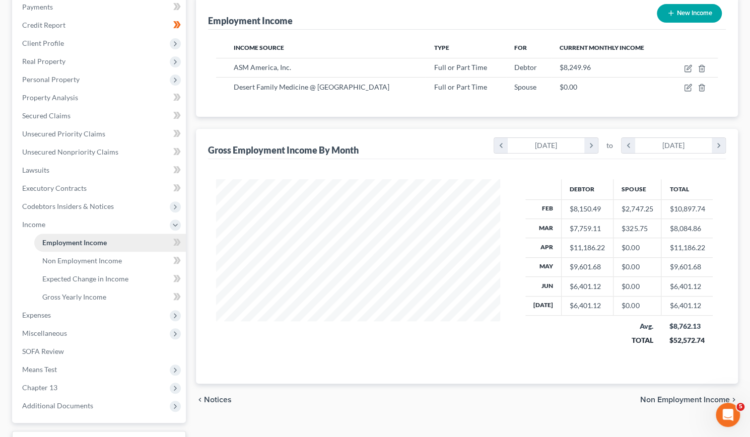
scroll to position [119, 0]
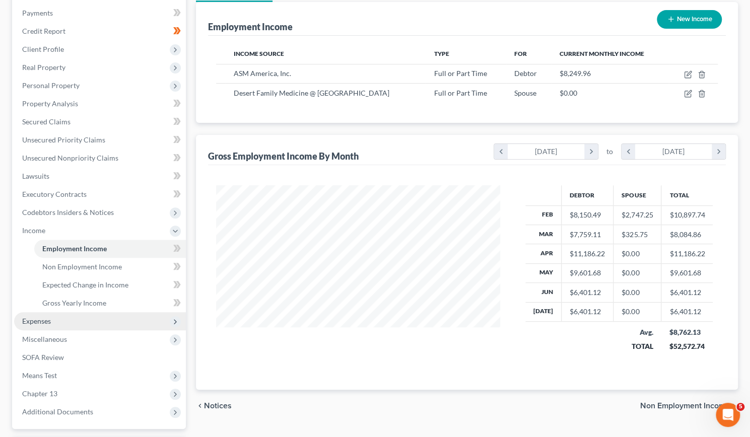
click at [36, 318] on span "Expenses" at bounding box center [36, 321] width 29 height 9
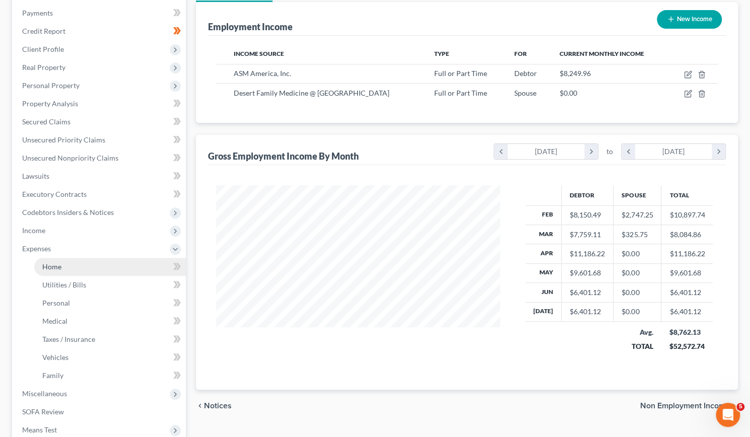
click at [51, 271] on link "Home" at bounding box center [110, 267] width 152 height 18
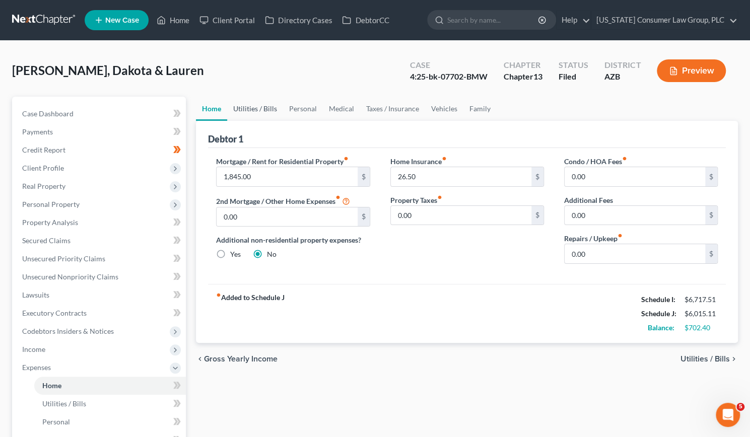
click at [263, 108] on link "Utilities / Bills" at bounding box center [255, 109] width 56 height 24
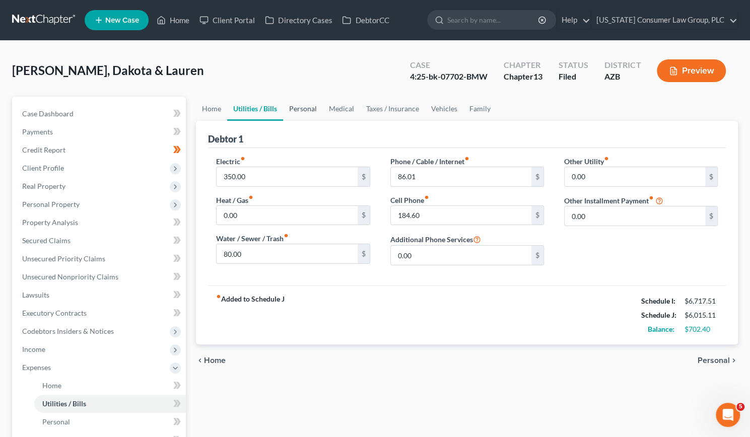
click at [303, 111] on link "Personal" at bounding box center [303, 109] width 40 height 24
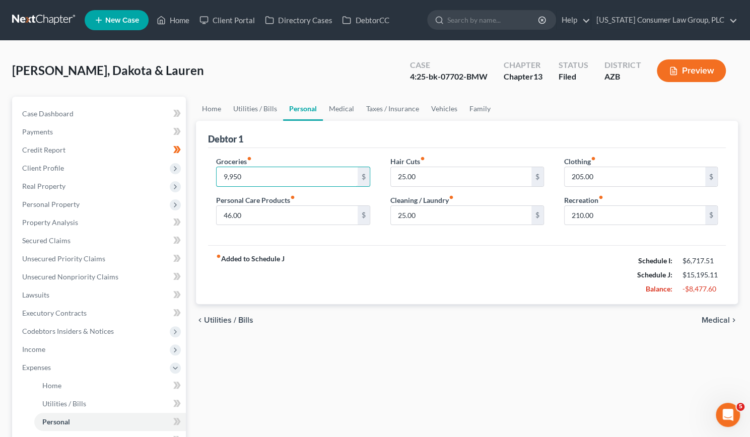
type input "9,950"
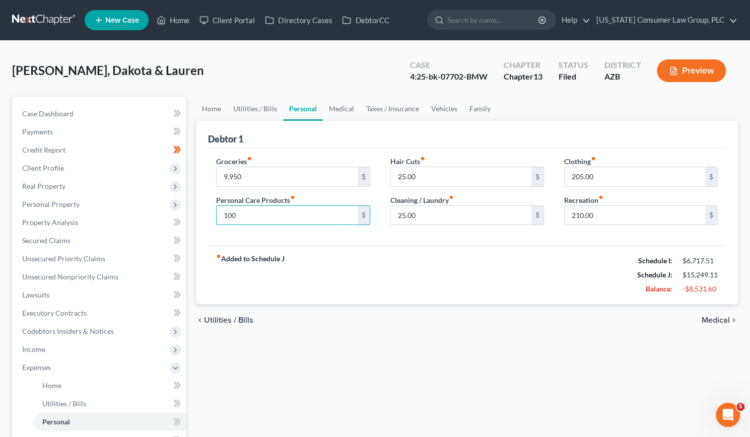
type input "100"
click at [432, 251] on div "fiber_manual_record Added to Schedule J Schedule I: $6,717.51 Schedule J: $6,24…" at bounding box center [467, 274] width 518 height 59
click at [243, 176] on input "950" at bounding box center [287, 176] width 141 height 19
click at [240, 178] on input "925" at bounding box center [287, 176] width 141 height 19
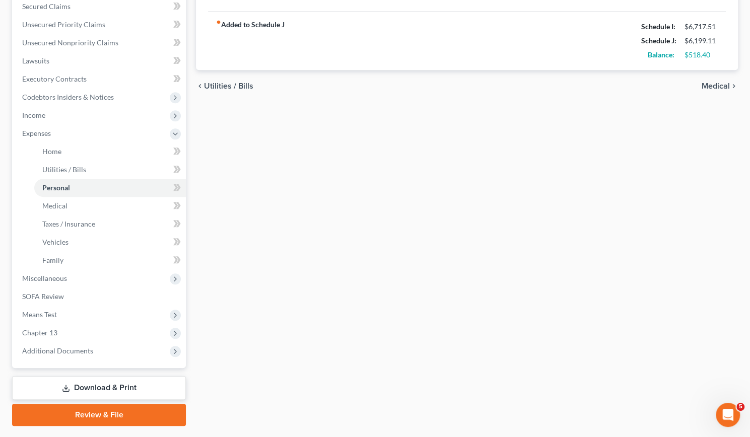
scroll to position [260, 0]
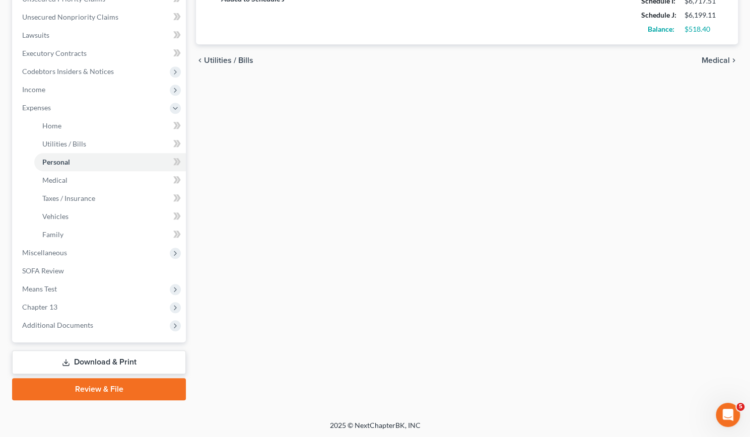
click at [100, 358] on link "Download & Print" at bounding box center [99, 363] width 174 height 24
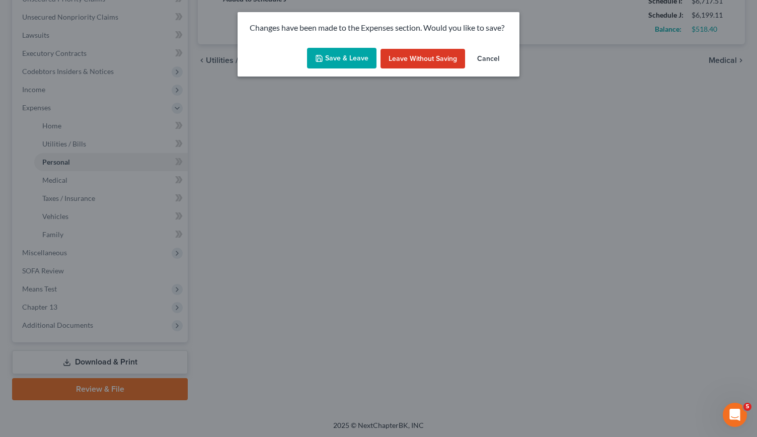
click at [356, 56] on button "Save & Leave" at bounding box center [342, 58] width 70 height 21
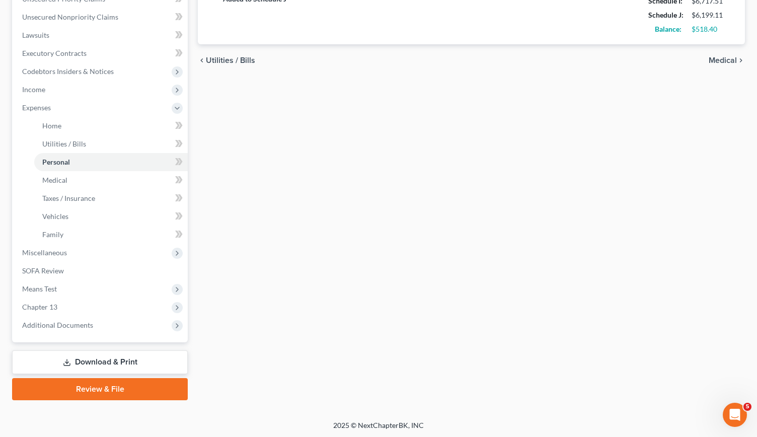
type input "900.00"
type input "100.00"
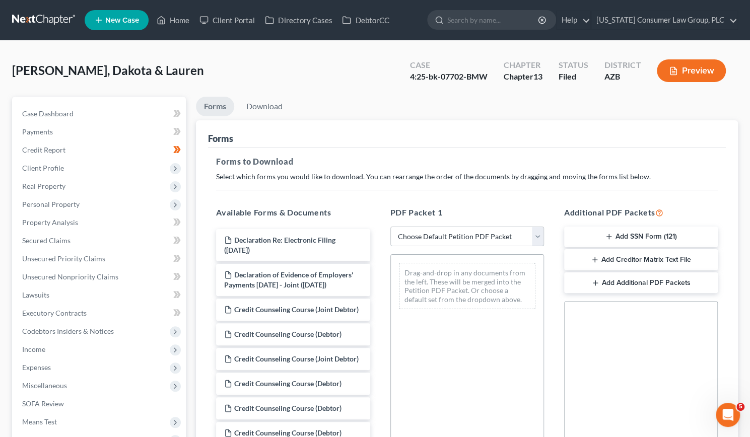
click at [539, 234] on select "Choose Default Petition PDF Packet Complete Bankruptcy Petition (all forms and …" at bounding box center [467, 237] width 154 height 20
select select "7"
click at [390, 227] on select "Choose Default Petition PDF Packet Complete Bankruptcy Petition (all forms and …" at bounding box center [467, 237] width 154 height 20
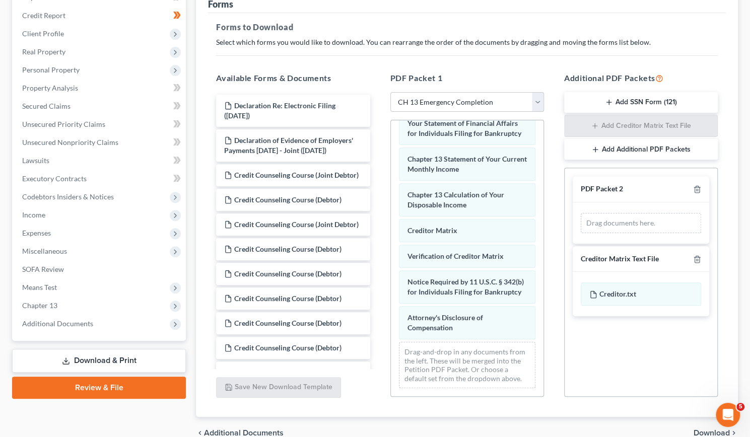
scroll to position [184, 0]
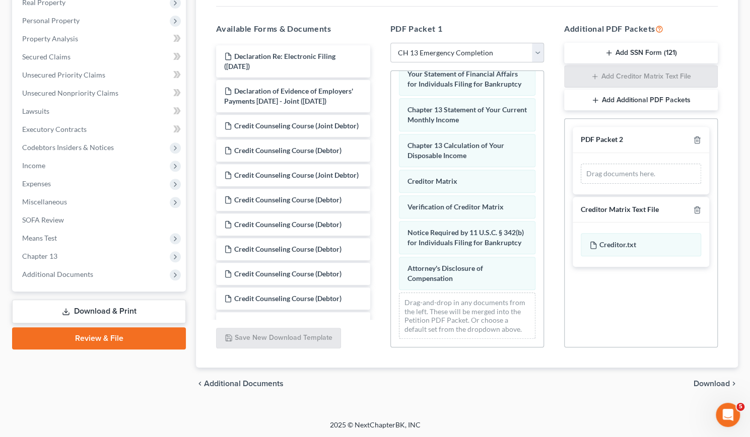
click at [700, 381] on span "Download" at bounding box center [712, 384] width 36 height 8
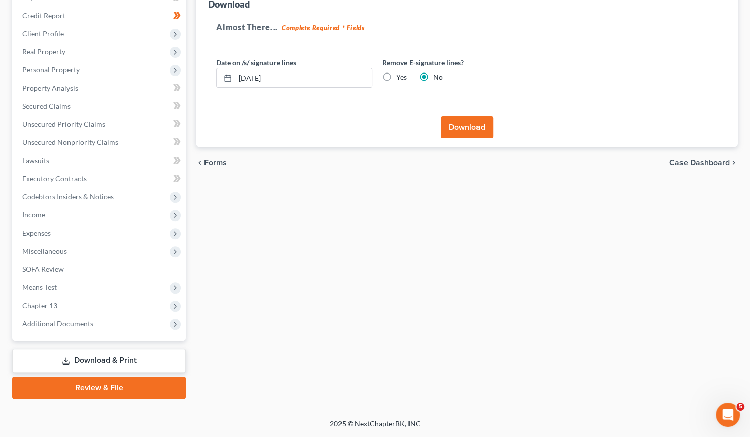
scroll to position [133, 0]
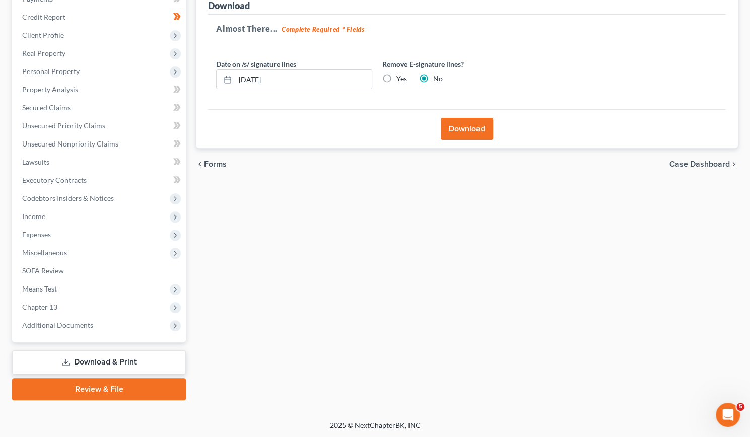
click at [396, 77] on label "Yes" at bounding box center [401, 79] width 11 height 10
click at [400, 77] on input "Yes" at bounding box center [403, 77] width 7 height 7
radio input "true"
radio input "false"
click at [458, 129] on button "Download" at bounding box center [467, 129] width 52 height 22
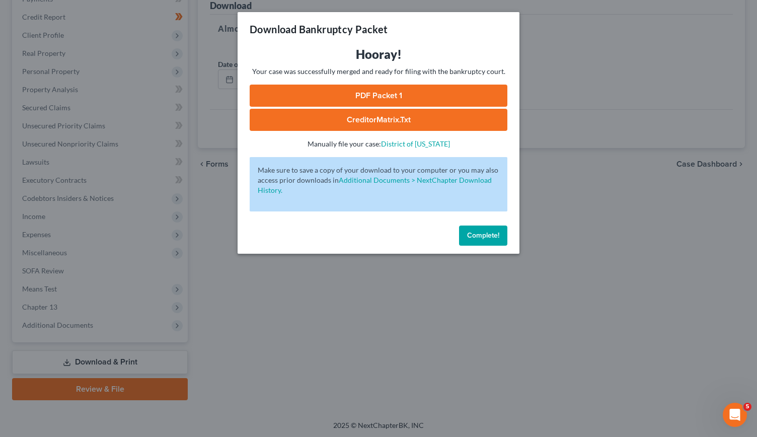
click at [406, 93] on link "PDF Packet 1" at bounding box center [379, 96] width 258 height 22
click at [281, 352] on div "Download Bankruptcy Packet Hooray! Your case was successfully merged and ready …" at bounding box center [378, 218] width 757 height 437
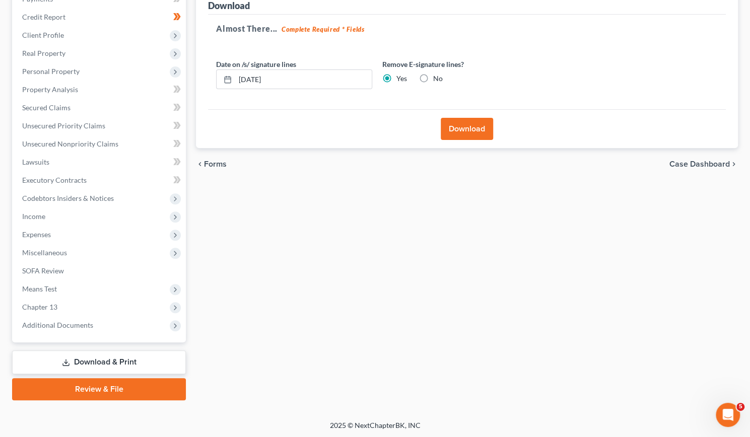
scroll to position [128, 0]
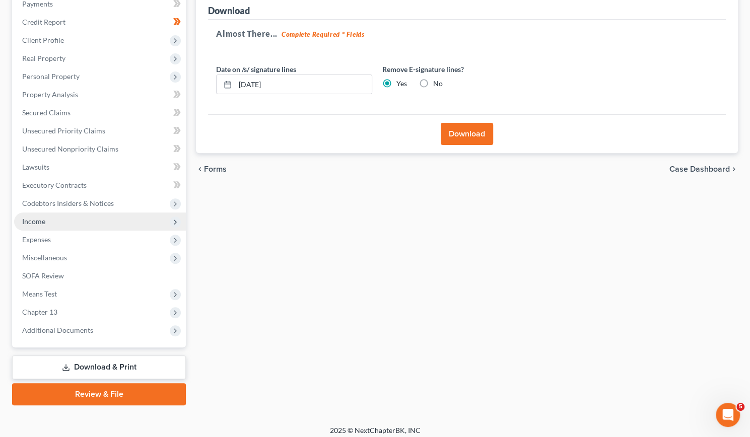
click at [78, 214] on span "Income" at bounding box center [100, 222] width 172 height 18
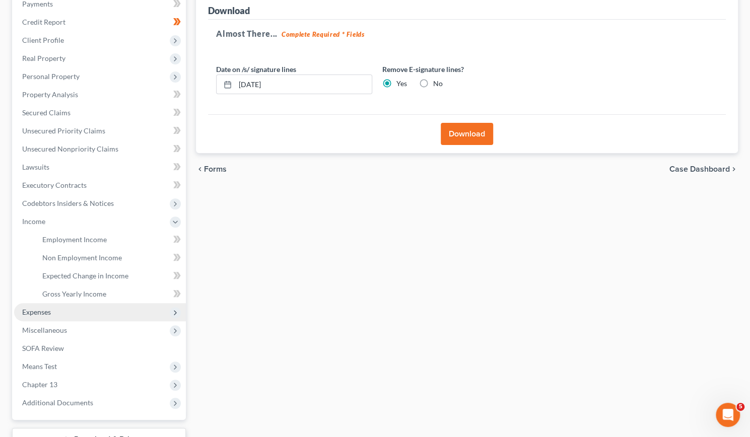
click at [45, 309] on span "Expenses" at bounding box center [36, 312] width 29 height 9
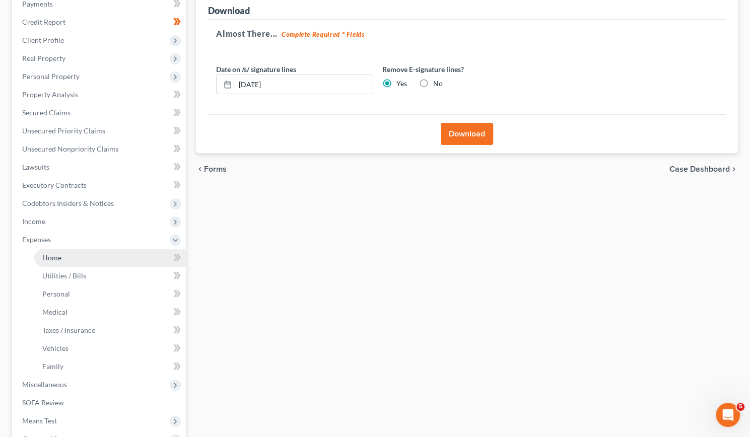
click at [55, 261] on link "Home" at bounding box center [110, 258] width 152 height 18
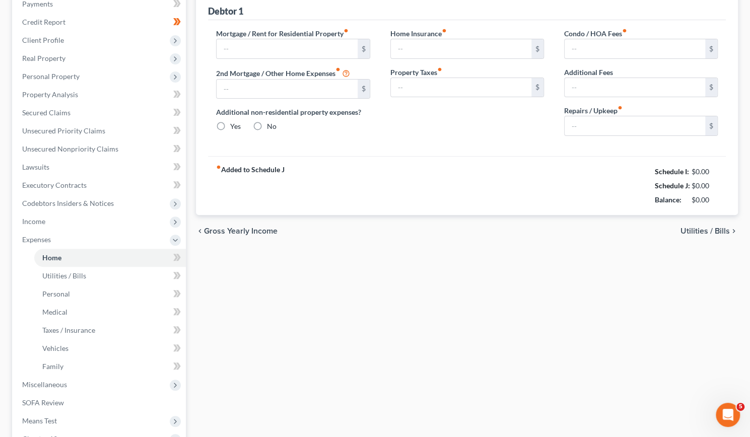
scroll to position [94, 0]
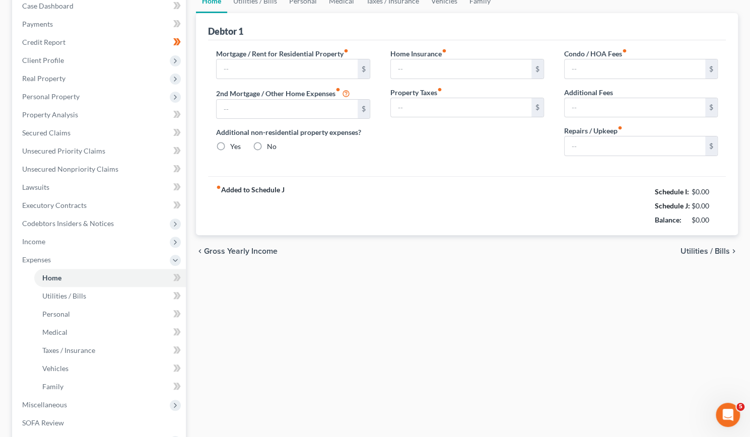
type input "1,845.00"
type input "0.00"
radio input "true"
type input "26.50"
type input "0.00"
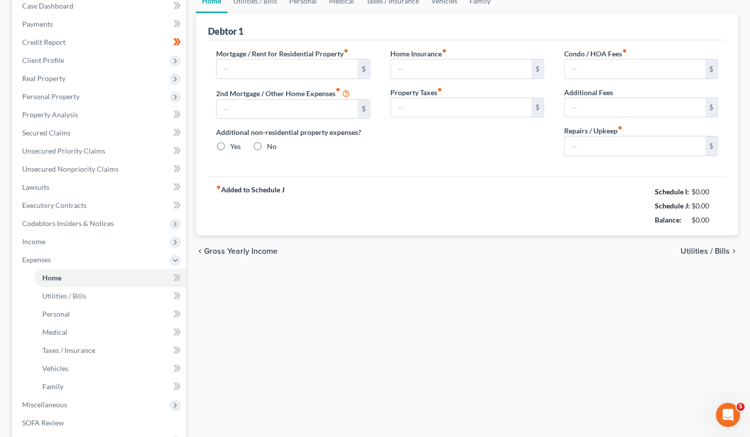
type input "0.00"
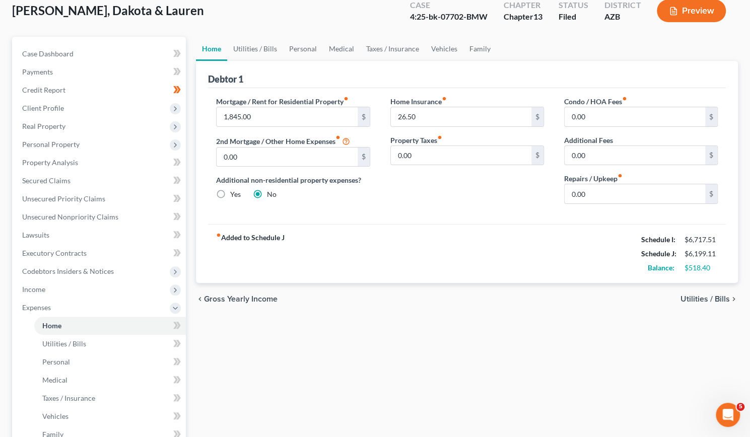
scroll to position [59, 0]
click at [39, 91] on span "Credit Report" at bounding box center [43, 90] width 43 height 9
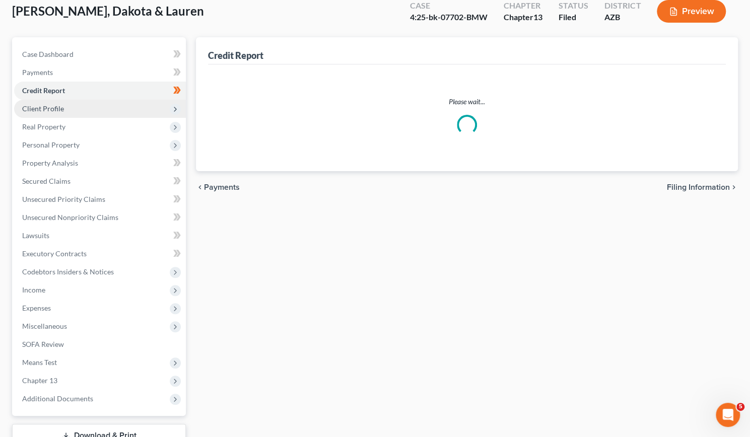
scroll to position [34, 0]
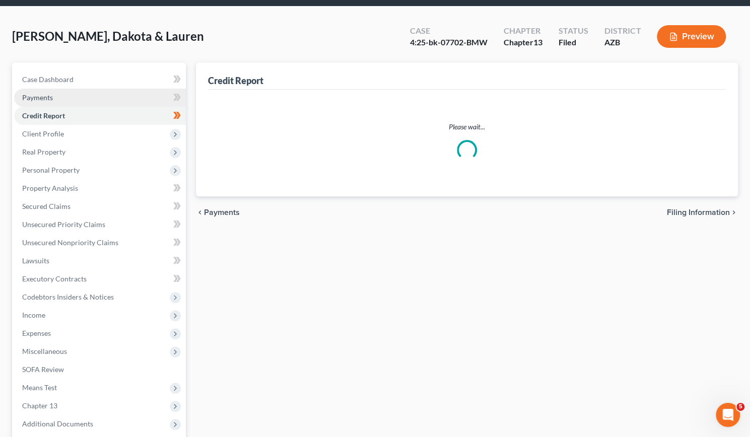
click at [40, 105] on ul "Case Dashboard Payments Invoices Payments Payments Credit Report Client Profile" at bounding box center [100, 252] width 172 height 363
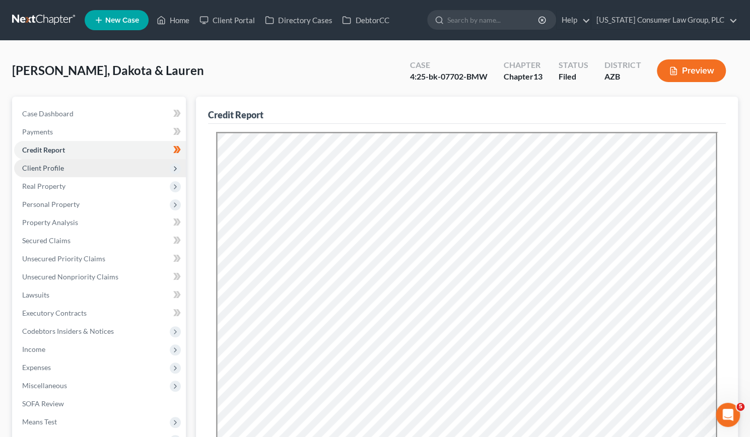
scroll to position [0, 0]
click at [57, 168] on span "Client Profile" at bounding box center [43, 168] width 42 height 9
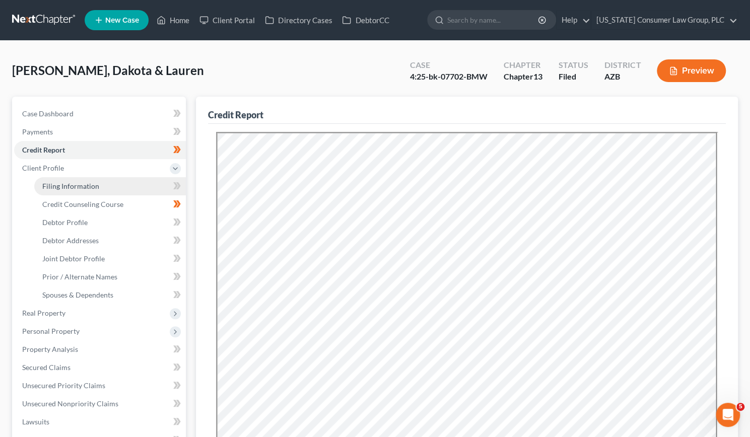
click at [58, 189] on span "Filing Information" at bounding box center [70, 186] width 57 height 9
select select "1"
select select "3"
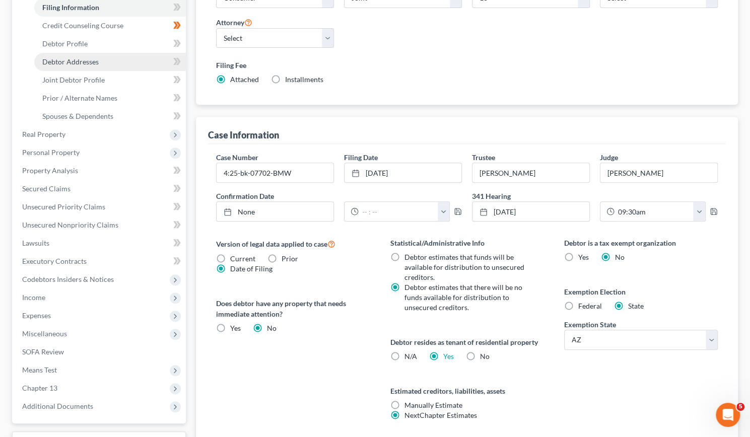
scroll to position [179, 0]
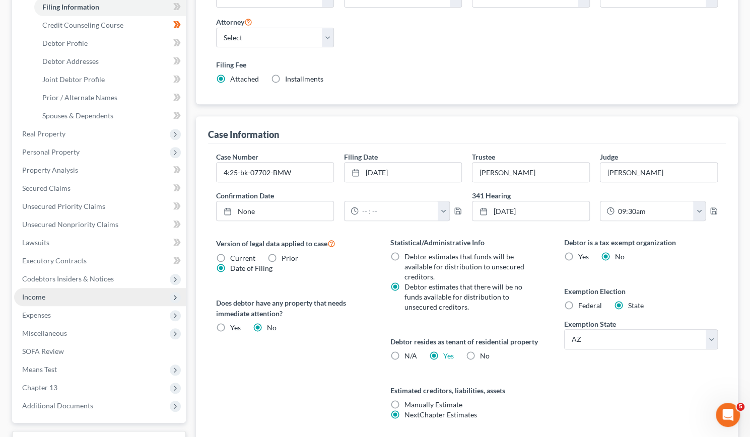
click at [44, 301] on span "Income" at bounding box center [33, 297] width 23 height 9
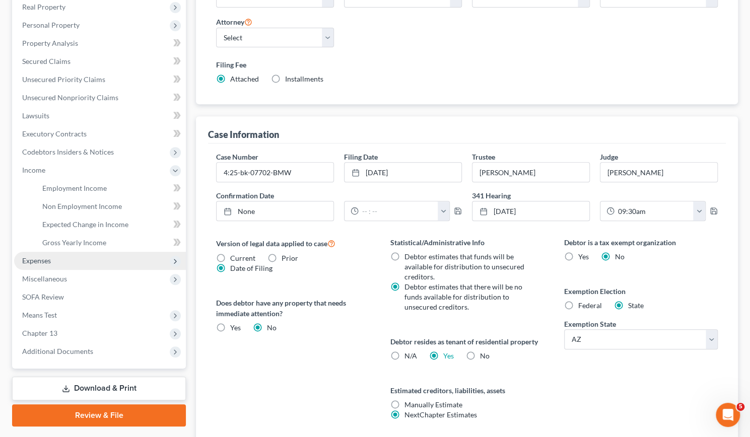
click at [45, 261] on span "Expenses" at bounding box center [36, 260] width 29 height 9
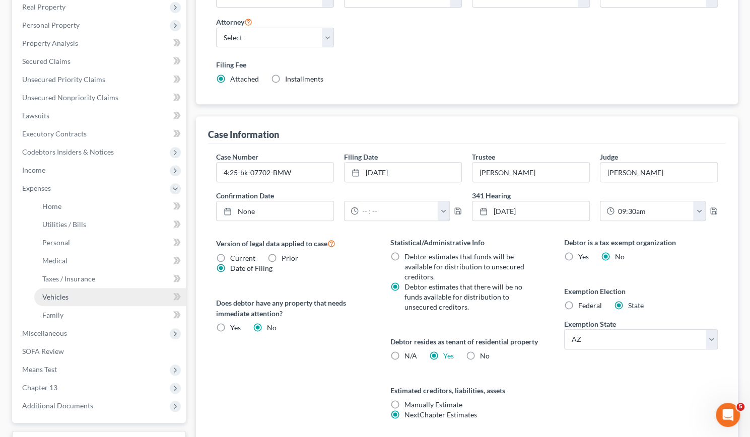
click at [57, 299] on span "Vehicles" at bounding box center [55, 297] width 26 height 9
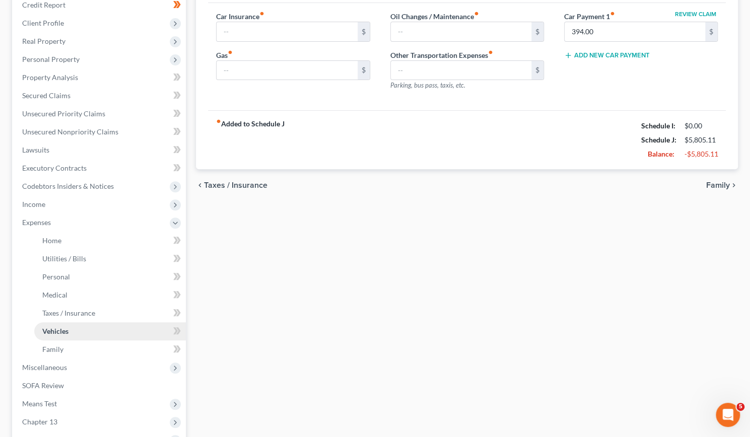
type input "315.00"
type input "450.00"
type input "200.00"
type input "0.00"
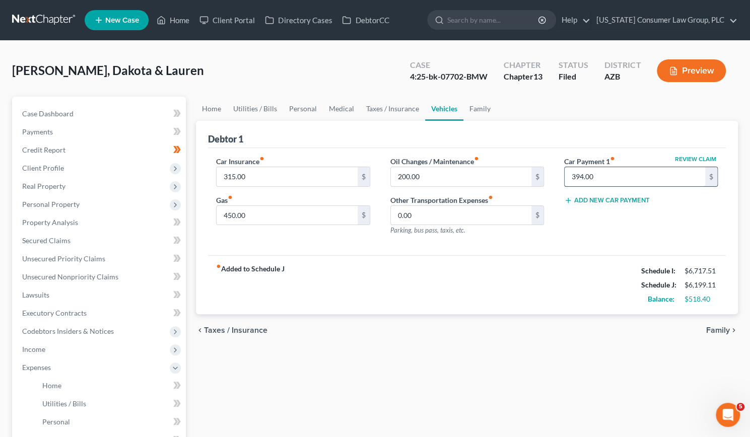
click at [602, 176] on input "394.00" at bounding box center [635, 176] width 141 height 19
type input "394"
click at [207, 112] on link "Home" at bounding box center [211, 109] width 31 height 24
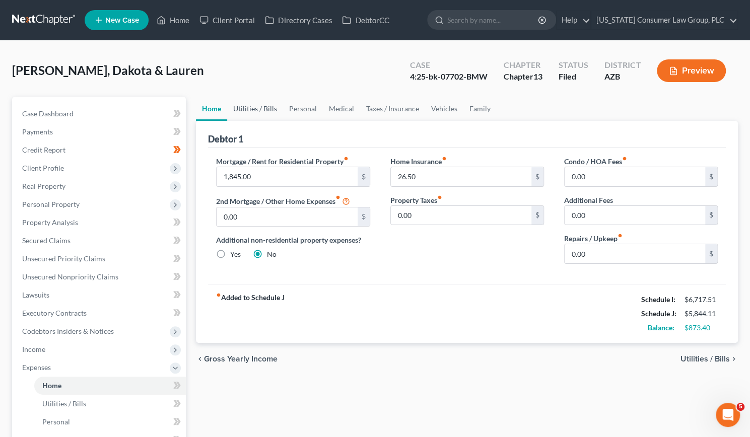
click at [251, 110] on link "Utilities / Bills" at bounding box center [255, 109] width 56 height 24
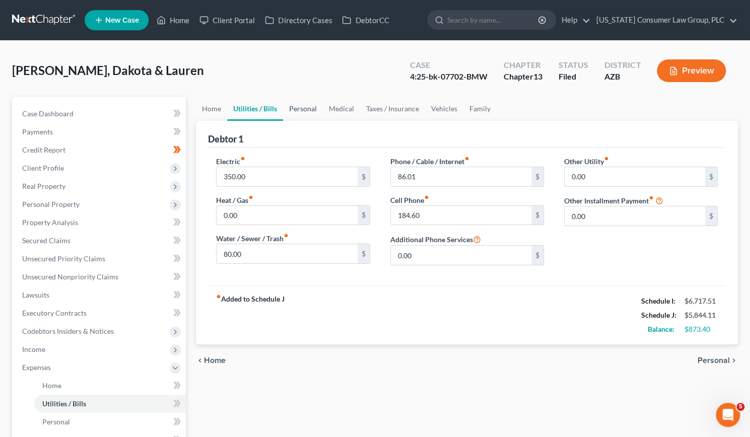
click at [302, 113] on link "Personal" at bounding box center [303, 109] width 40 height 24
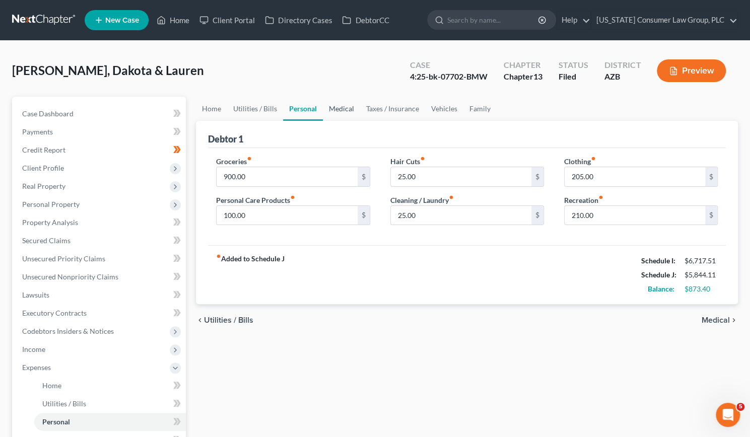
click at [341, 108] on link "Medical" at bounding box center [341, 109] width 37 height 24
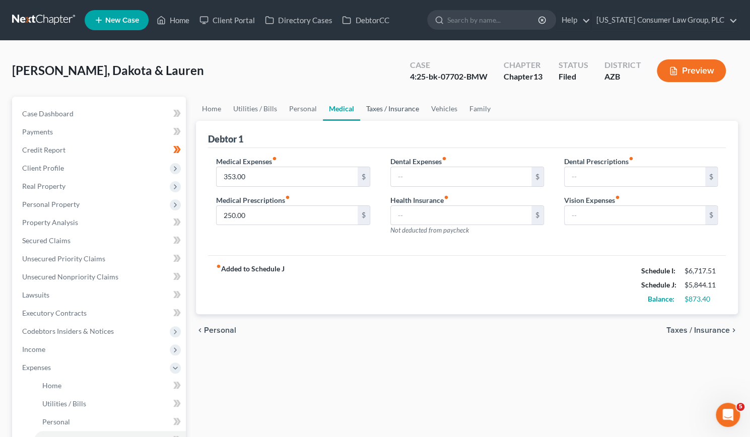
click at [387, 106] on link "Taxes / Insurance" at bounding box center [392, 109] width 65 height 24
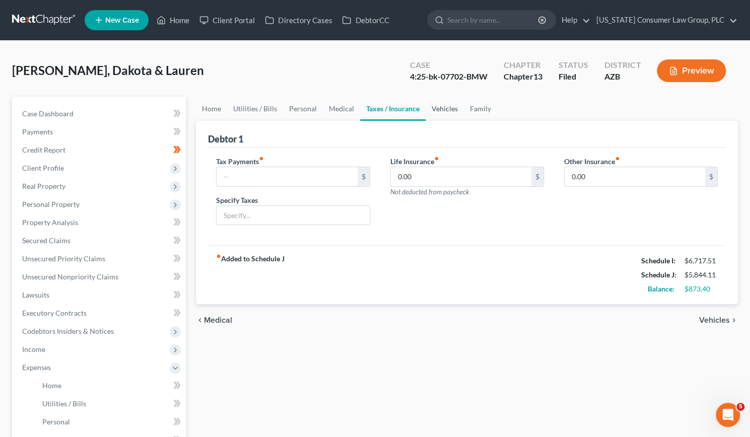
click at [444, 107] on link "Vehicles" at bounding box center [445, 109] width 38 height 24
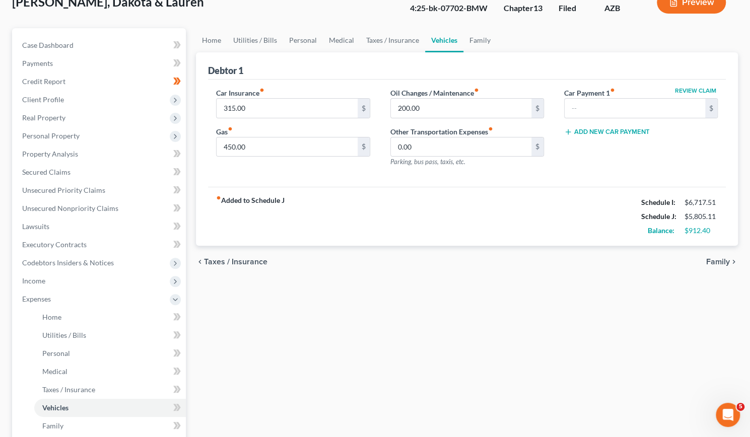
scroll to position [68, 0]
click at [38, 281] on span "Income" at bounding box center [33, 281] width 23 height 9
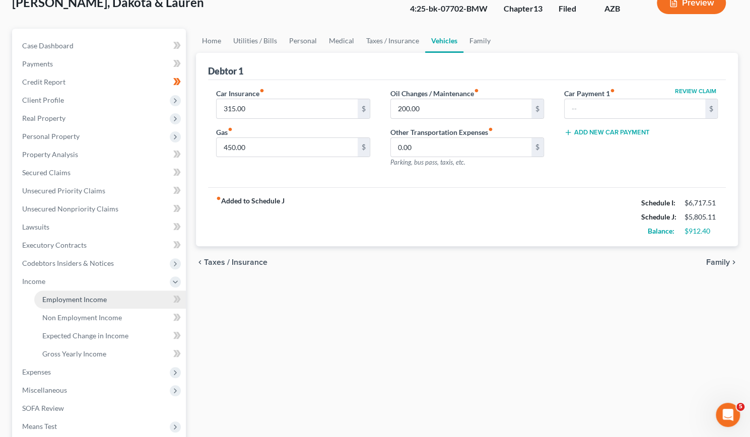
click at [85, 302] on span "Employment Income" at bounding box center [74, 299] width 64 height 9
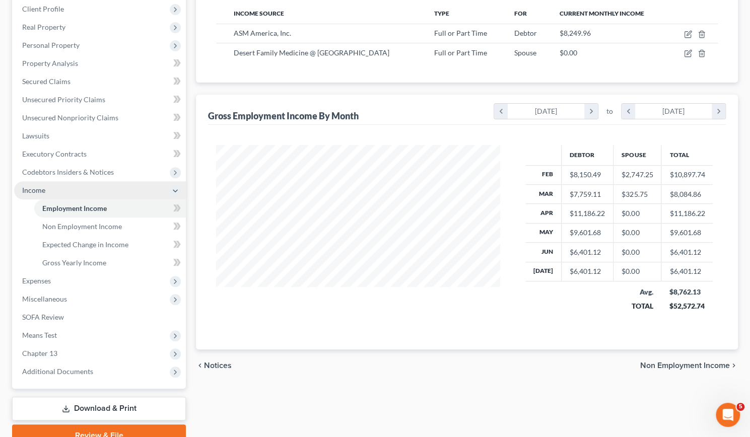
scroll to position [159, 0]
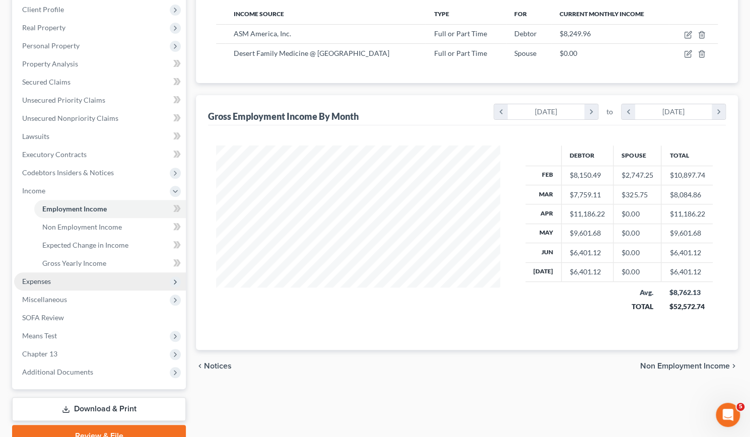
click at [43, 279] on span "Expenses" at bounding box center [36, 281] width 29 height 9
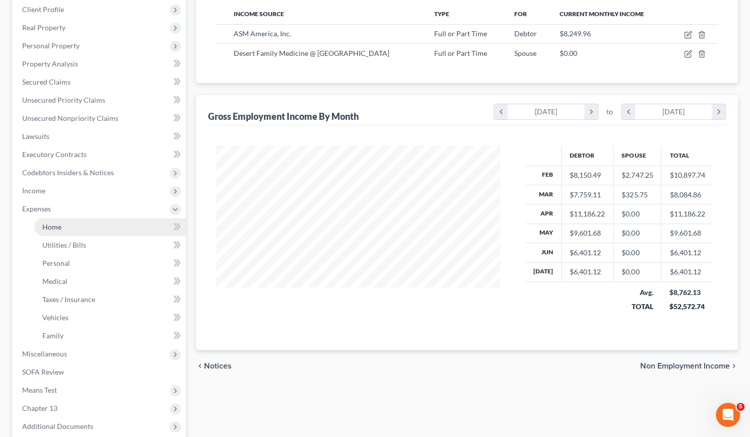
click at [46, 227] on span "Home" at bounding box center [51, 227] width 19 height 9
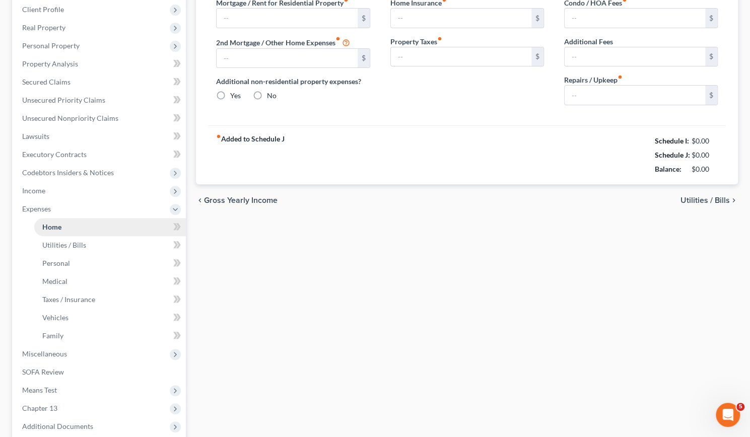
scroll to position [124, 0]
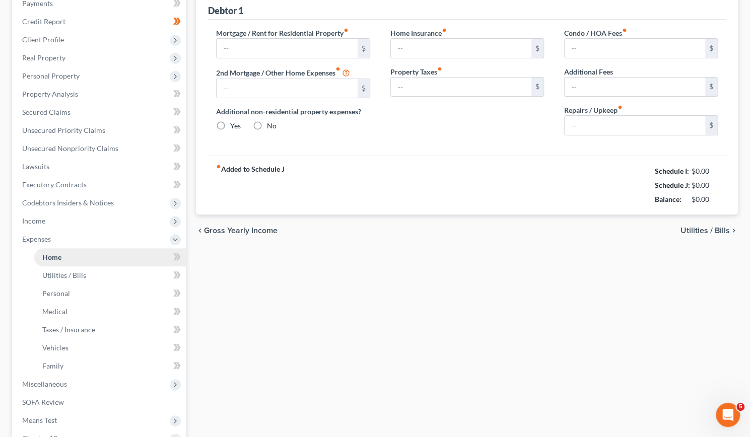
type input "1,845.00"
type input "0.00"
radio input "true"
type input "26.50"
type input "0.00"
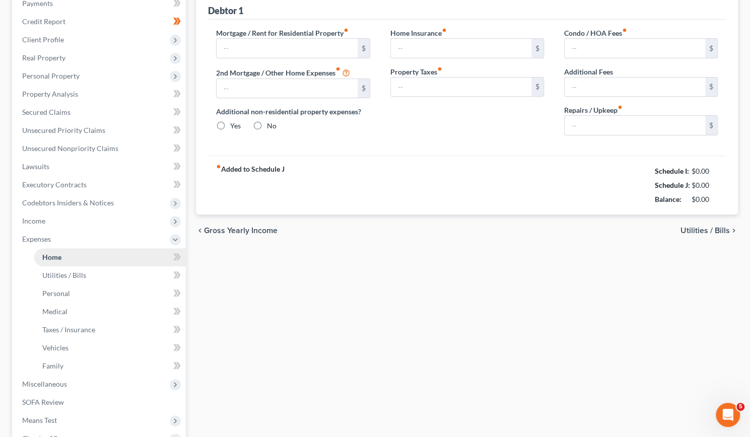
type input "0.00"
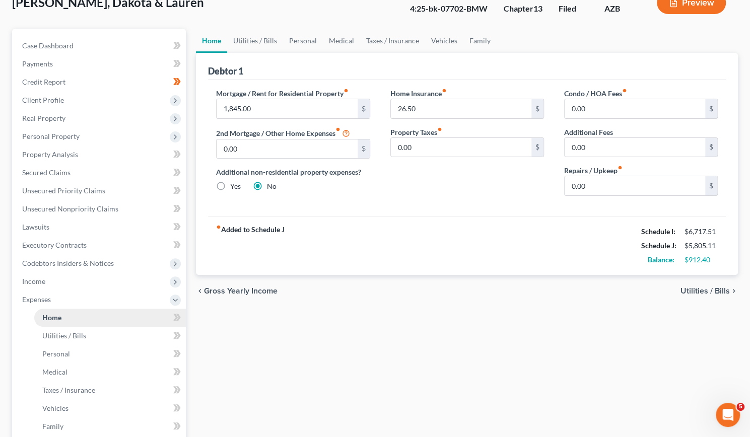
scroll to position [68, 0]
click at [258, 41] on link "Utilities / Bills" at bounding box center [255, 40] width 56 height 24
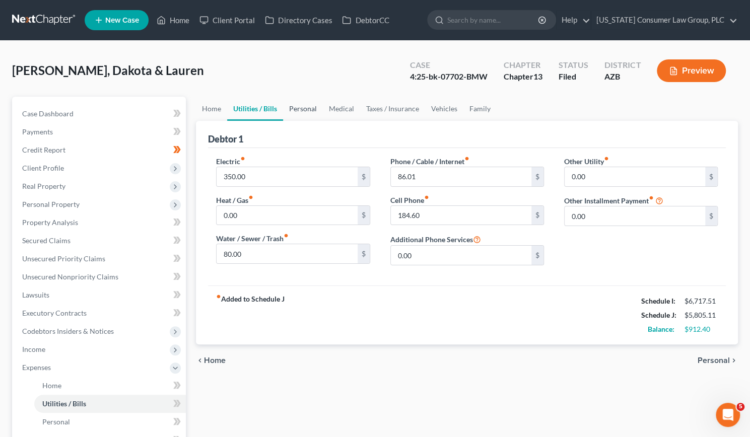
click at [310, 106] on link "Personal" at bounding box center [303, 109] width 40 height 24
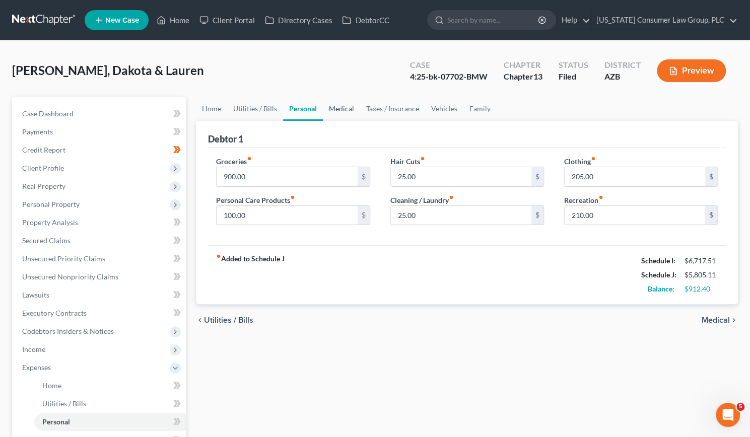
click at [340, 107] on link "Medical" at bounding box center [341, 109] width 37 height 24
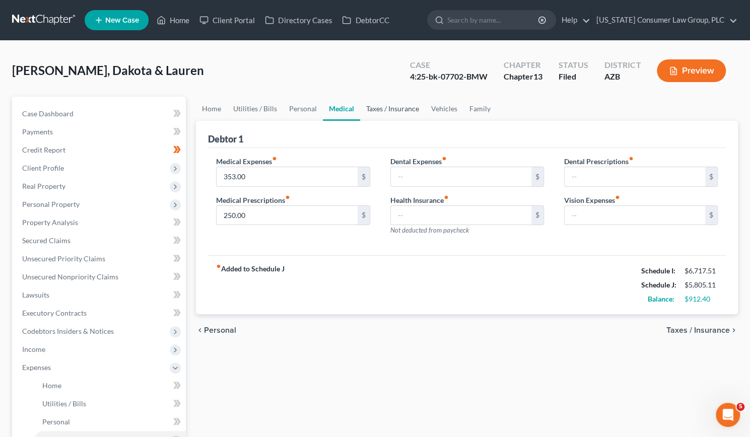
click at [385, 110] on link "Taxes / Insurance" at bounding box center [392, 109] width 65 height 24
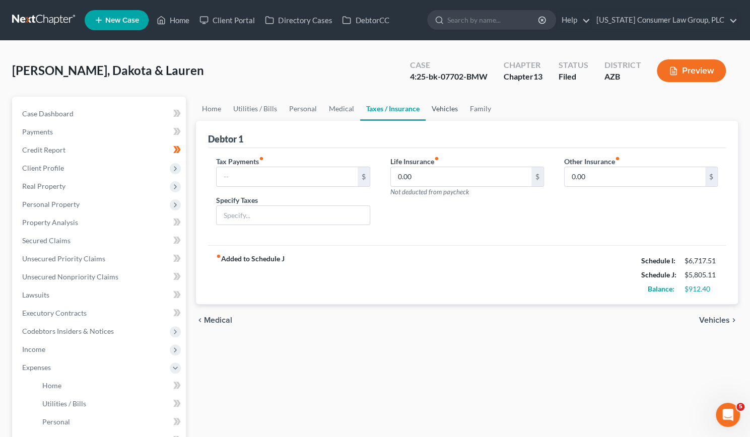
click at [433, 109] on link "Vehicles" at bounding box center [445, 109] width 38 height 24
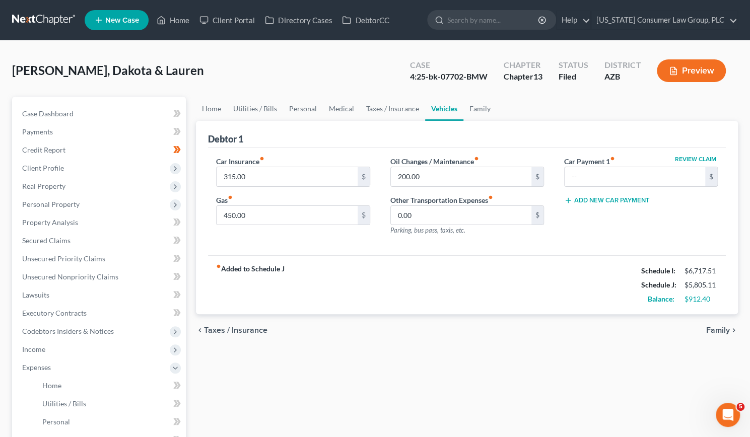
drag, startPoint x: 445, startPoint y: 136, endPoint x: 459, endPoint y: 132, distance: 14.2
click at [459, 132] on div "Debtor 1" at bounding box center [467, 134] width 518 height 27
click at [476, 107] on link "Family" at bounding box center [479, 109] width 33 height 24
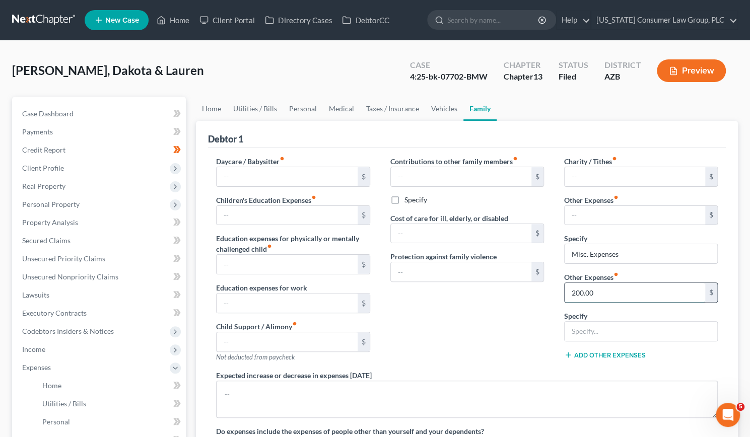
click at [615, 297] on input "200.00" at bounding box center [635, 292] width 141 height 19
type input "450"
click at [215, 106] on link "Home" at bounding box center [211, 109] width 31 height 24
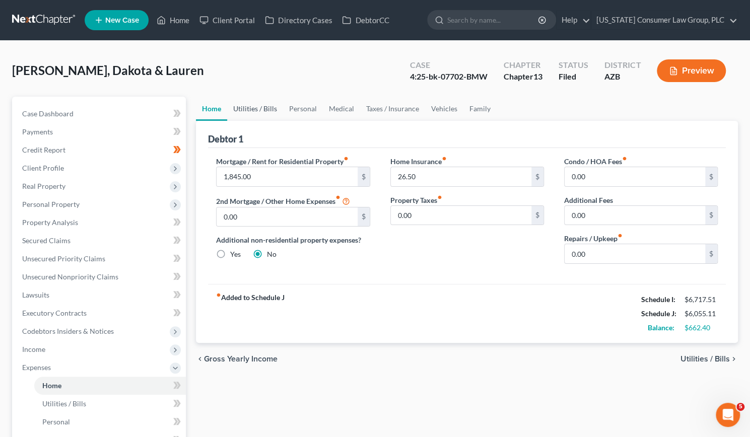
click at [259, 109] on link "Utilities / Bills" at bounding box center [255, 109] width 56 height 24
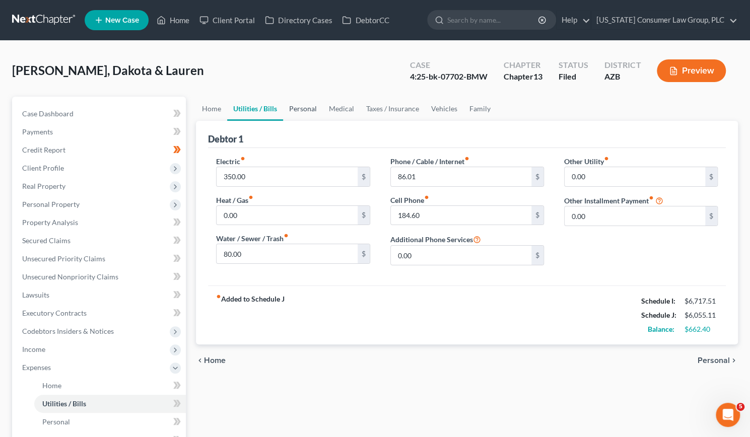
click at [298, 106] on link "Personal" at bounding box center [303, 109] width 40 height 24
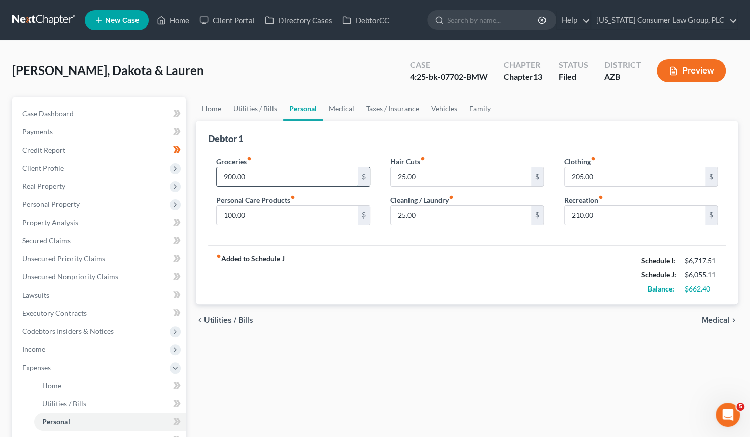
click at [254, 177] on input "900.00" at bounding box center [287, 176] width 141 height 19
click at [250, 173] on input "1,068" at bounding box center [287, 176] width 141 height 19
type input "1,060"
click at [326, 297] on div "fiber_manual_record Added to Schedule J Schedule I: $6,717.51 Schedule J: $6,21…" at bounding box center [467, 274] width 518 height 59
click at [441, 110] on link "Vehicles" at bounding box center [444, 109] width 38 height 24
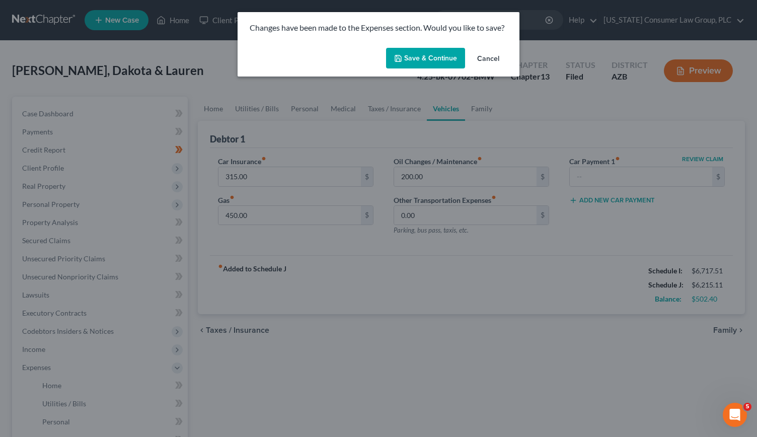
click at [427, 51] on button "Save & Continue" at bounding box center [425, 58] width 79 height 21
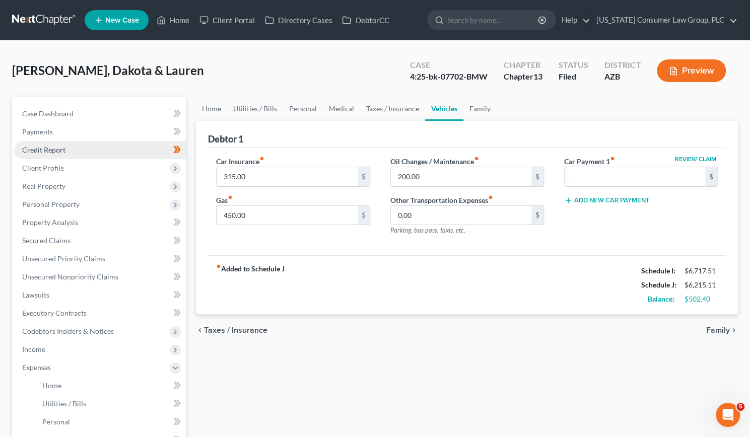
scroll to position [260, 0]
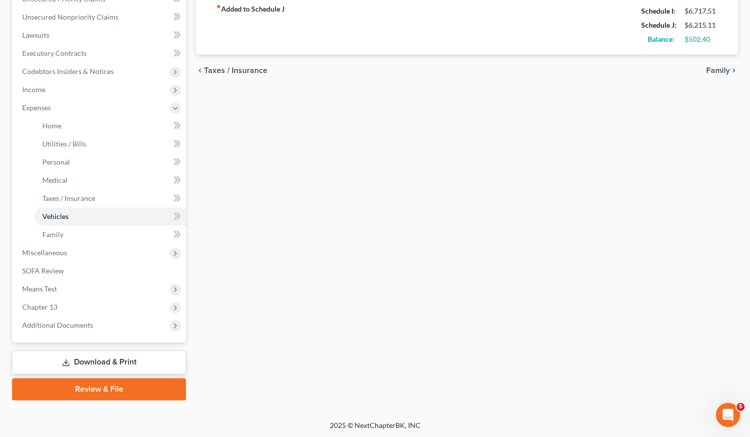
click at [114, 361] on link "Download & Print" at bounding box center [99, 363] width 174 height 24
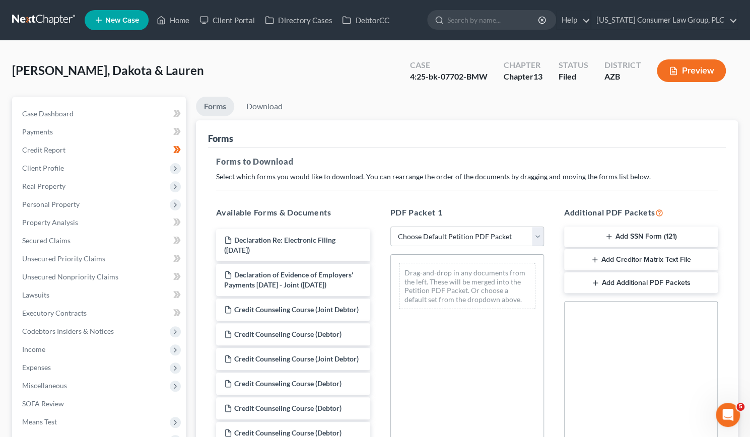
click at [539, 234] on select "Choose Default Petition PDF Packet Complete Bankruptcy Petition (all forms and …" at bounding box center [467, 237] width 154 height 20
select select "7"
click at [390, 227] on select "Choose Default Petition PDF Packet Complete Bankruptcy Petition (all forms and …" at bounding box center [467, 237] width 154 height 20
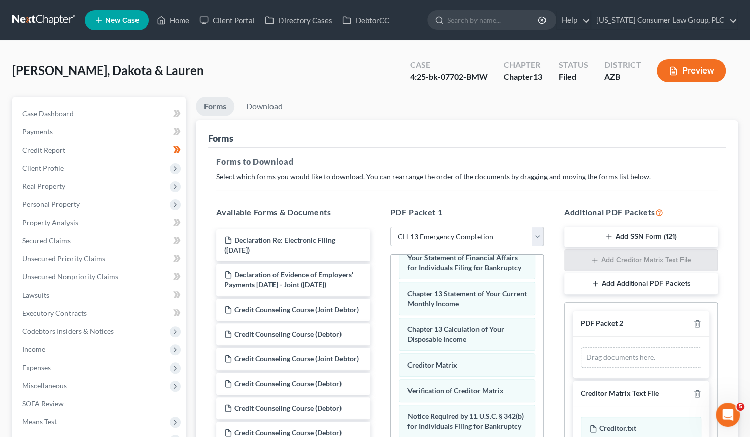
scroll to position [184, 0]
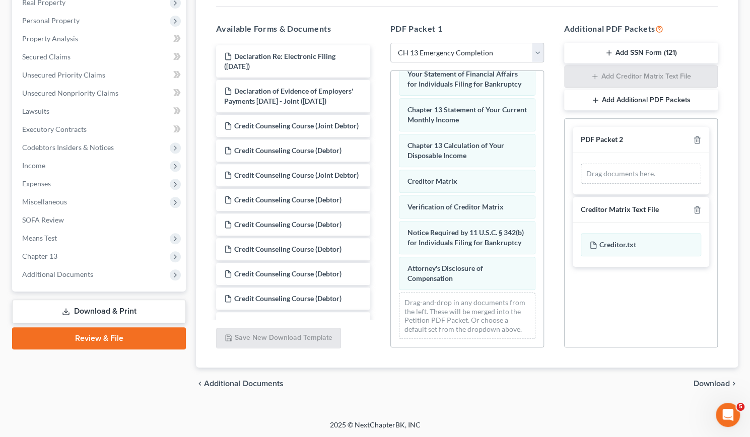
click at [707, 380] on span "Download" at bounding box center [712, 384] width 36 height 8
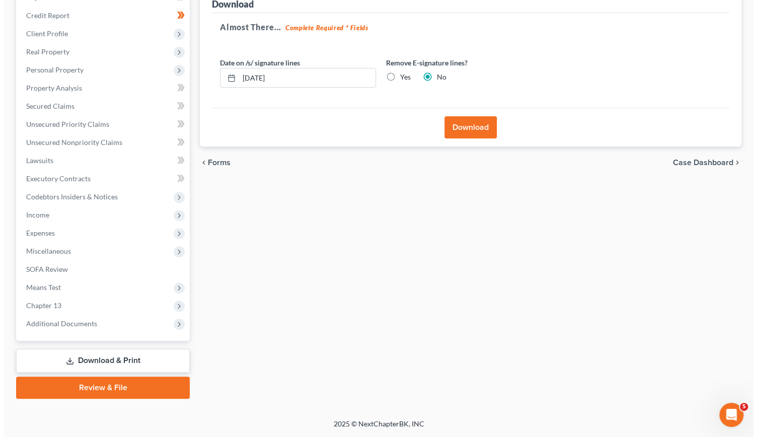
scroll to position [133, 0]
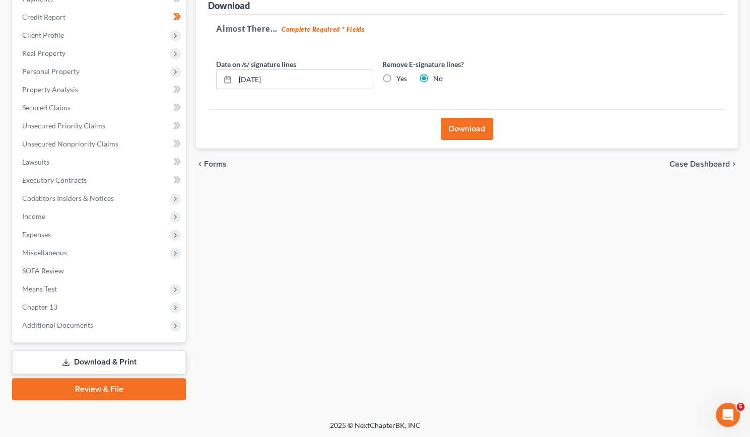
click at [460, 128] on button "Download" at bounding box center [467, 129] width 52 height 22
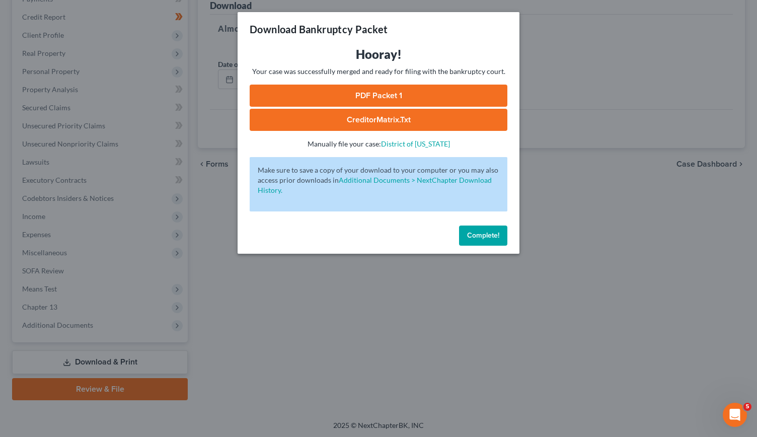
click at [373, 96] on link "PDF Packet 1" at bounding box center [379, 96] width 258 height 22
